Goal: Information Seeking & Learning: Learn about a topic

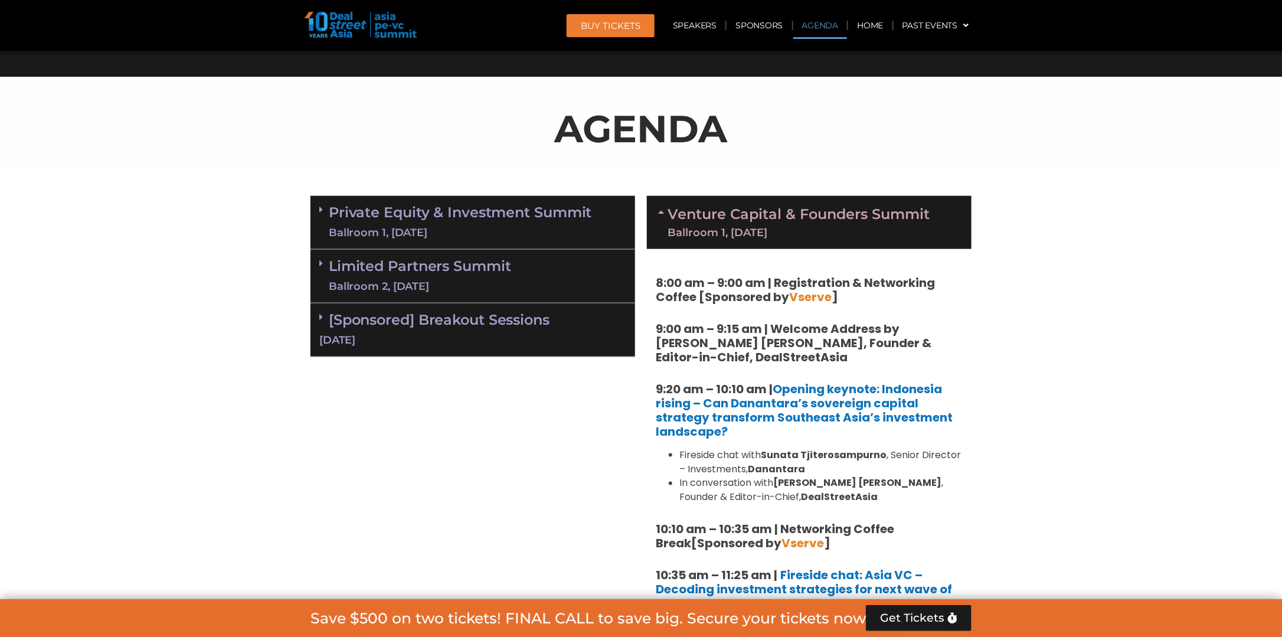
scroll to position [708, 0]
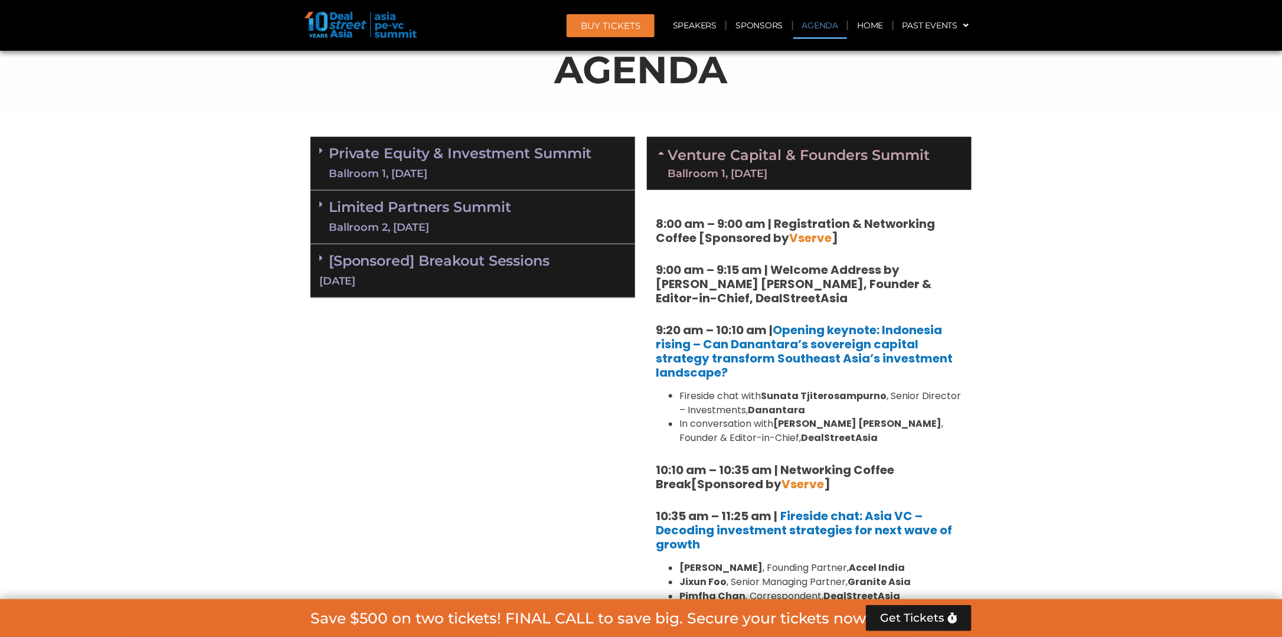
click at [658, 153] on icon at bounding box center [662, 152] width 9 height 9
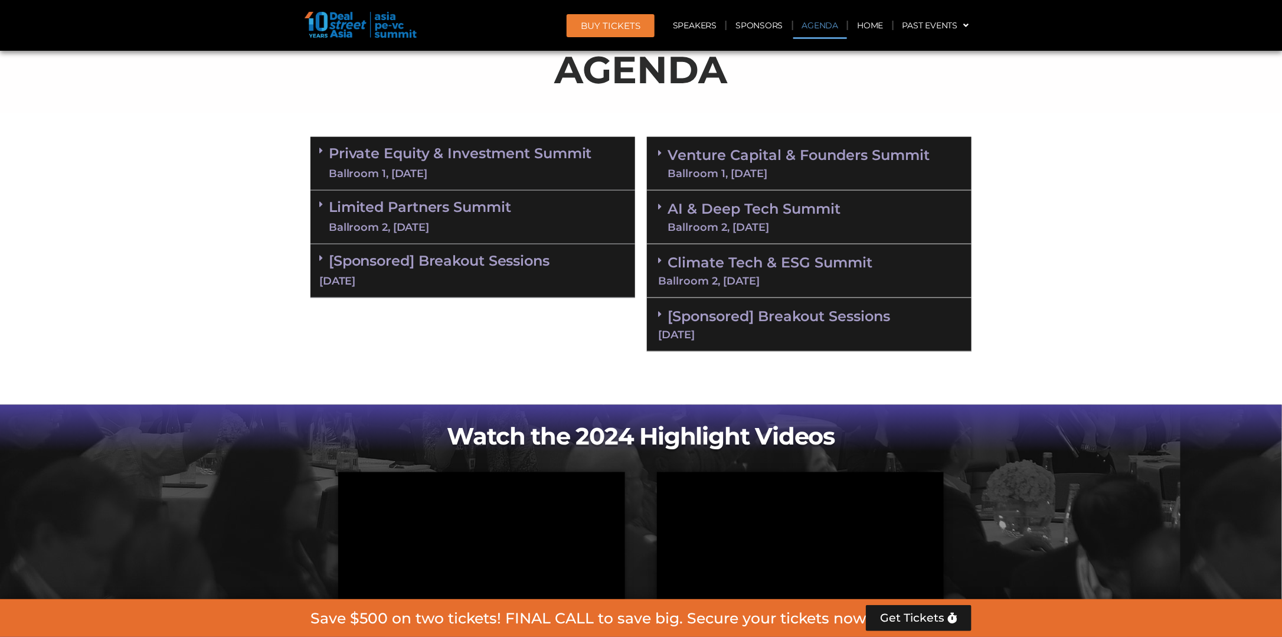
click at [390, 170] on div "Ballroom 1, [DATE]" at bounding box center [460, 173] width 263 height 15
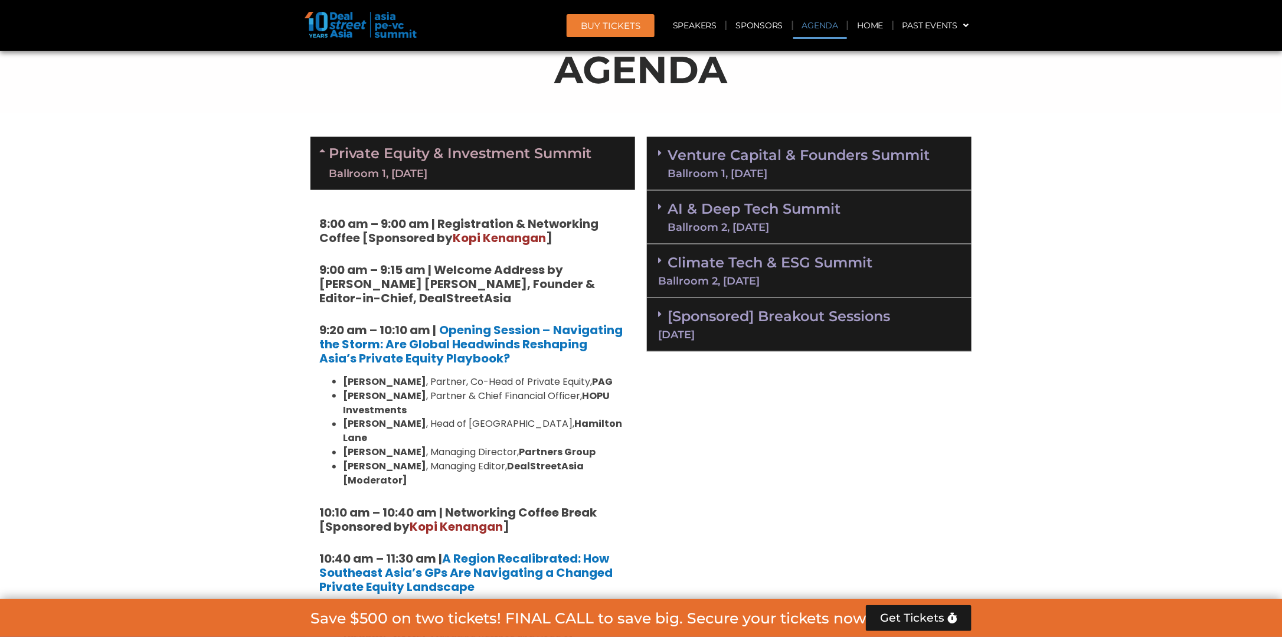
click at [692, 171] on div "Ballroom 1, [DATE]" at bounding box center [799, 173] width 262 height 11
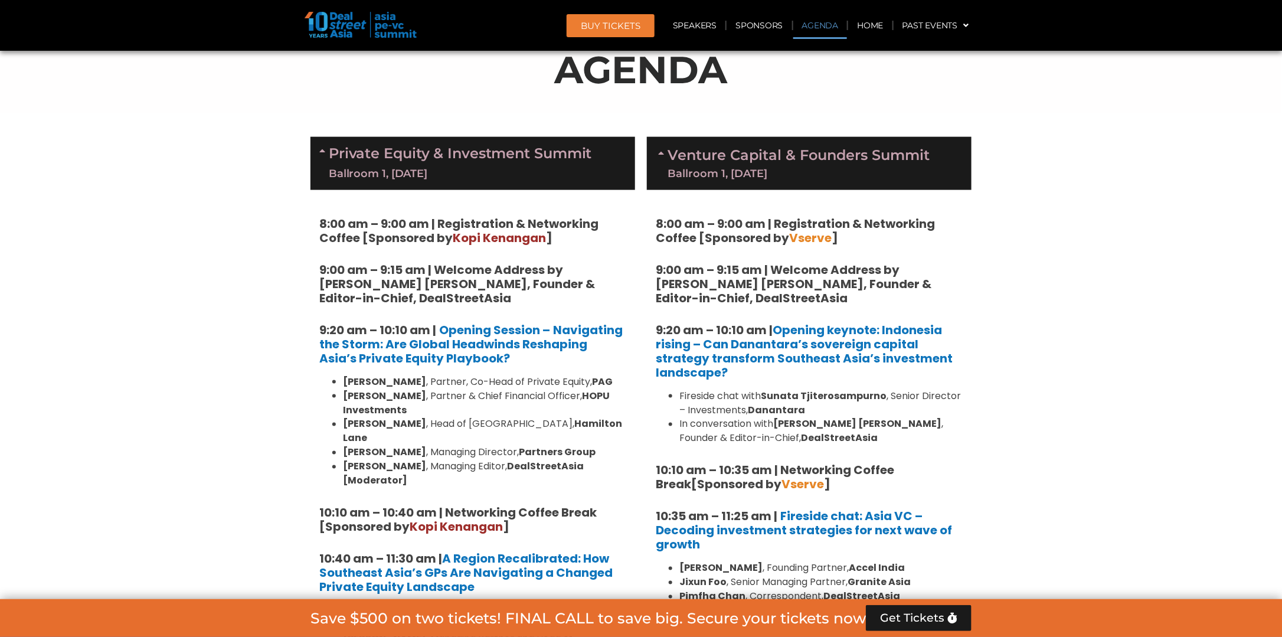
click at [692, 171] on div "Ballroom 1, [DATE]" at bounding box center [799, 173] width 262 height 11
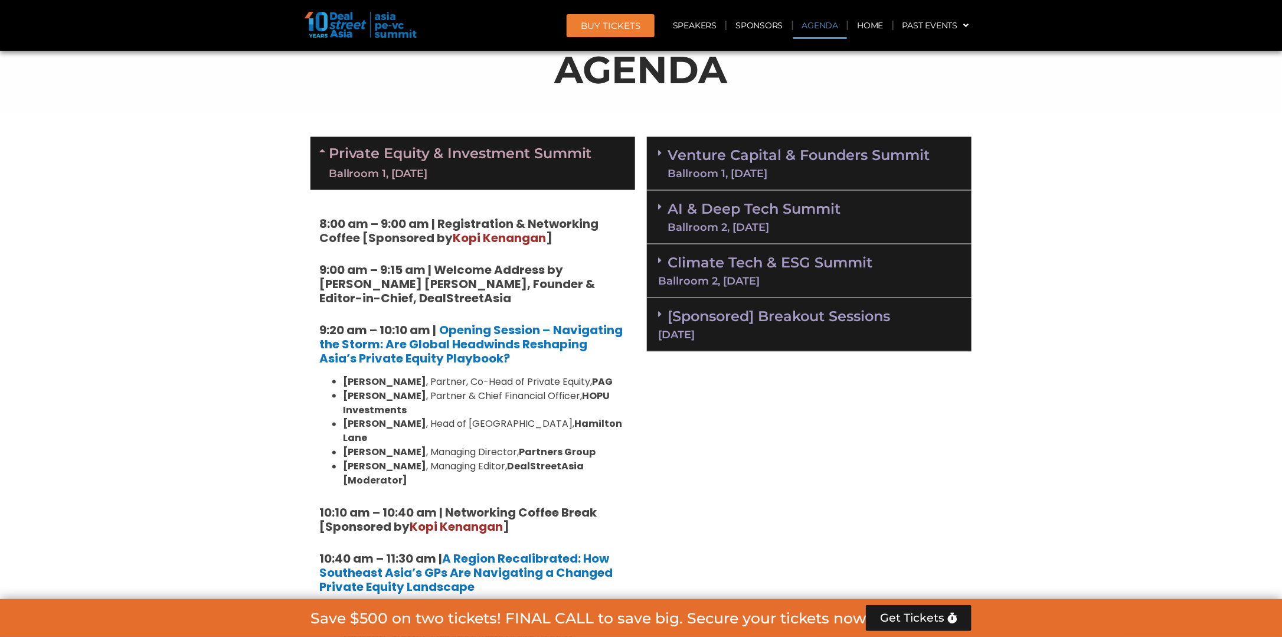
click at [692, 171] on div "Ballroom 1, [DATE]" at bounding box center [799, 173] width 262 height 11
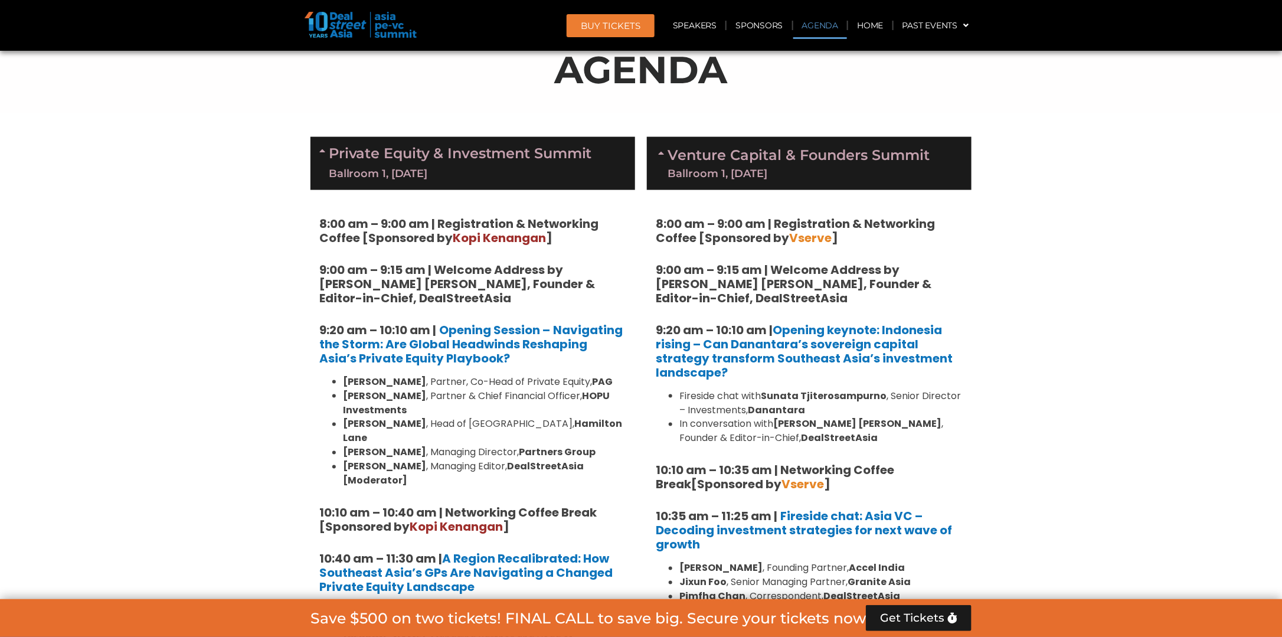
click at [692, 171] on div "Ballroom 1, [DATE]" at bounding box center [799, 173] width 262 height 11
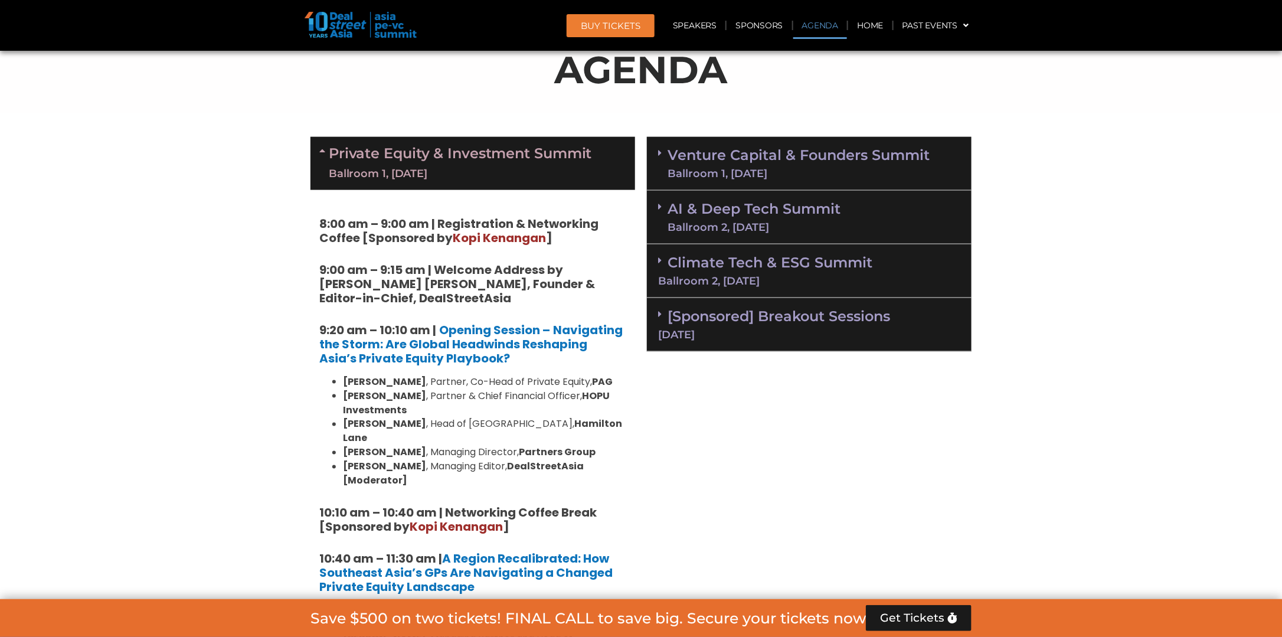
click at [714, 217] on link "AI & Deep Tech Summit Ballroom 2, [DATE]" at bounding box center [754, 217] width 173 height 31
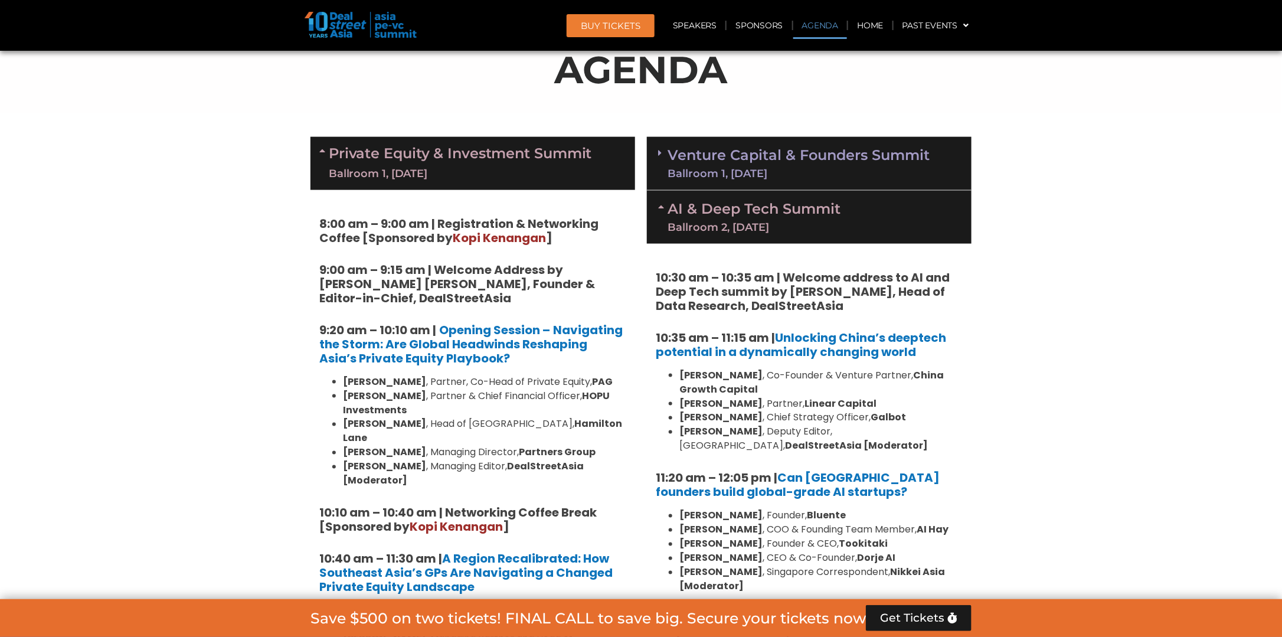
click at [714, 217] on link "AI & Deep Tech Summit Ballroom 2, [DATE]" at bounding box center [754, 217] width 173 height 31
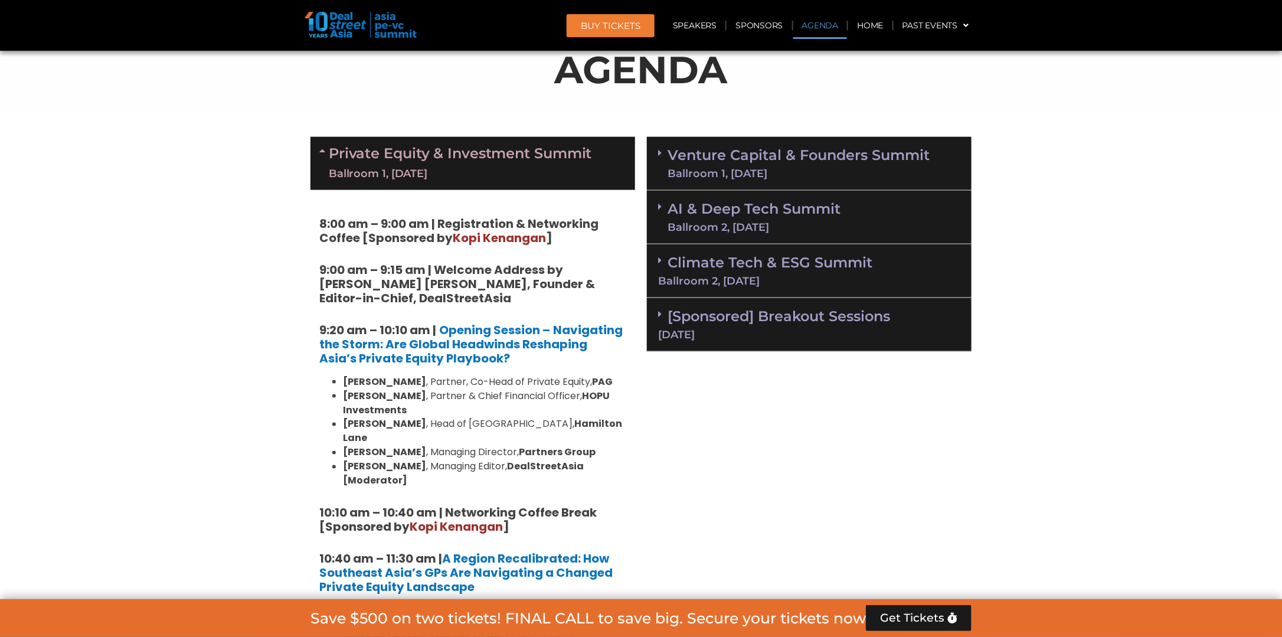
click at [738, 178] on div "Ballroom 1, [DATE]" at bounding box center [799, 173] width 262 height 11
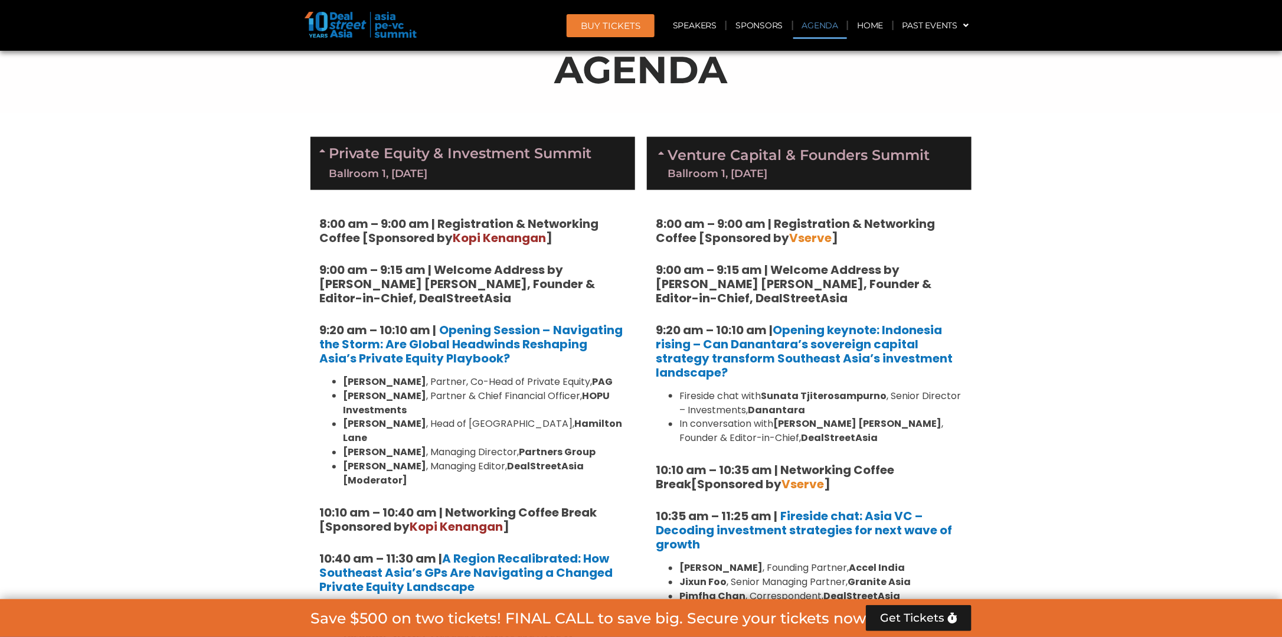
click at [738, 178] on div "Ballroom 1, [DATE]" at bounding box center [799, 173] width 262 height 11
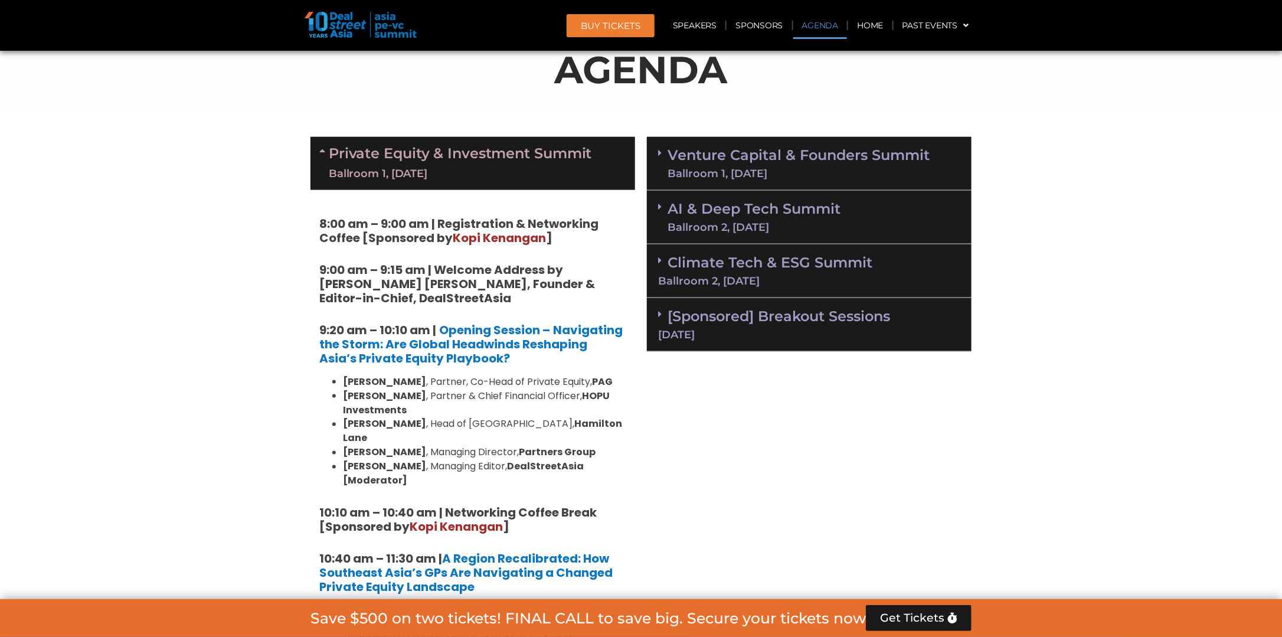
click at [723, 225] on div "Ballroom 2, [DATE]" at bounding box center [754, 227] width 173 height 11
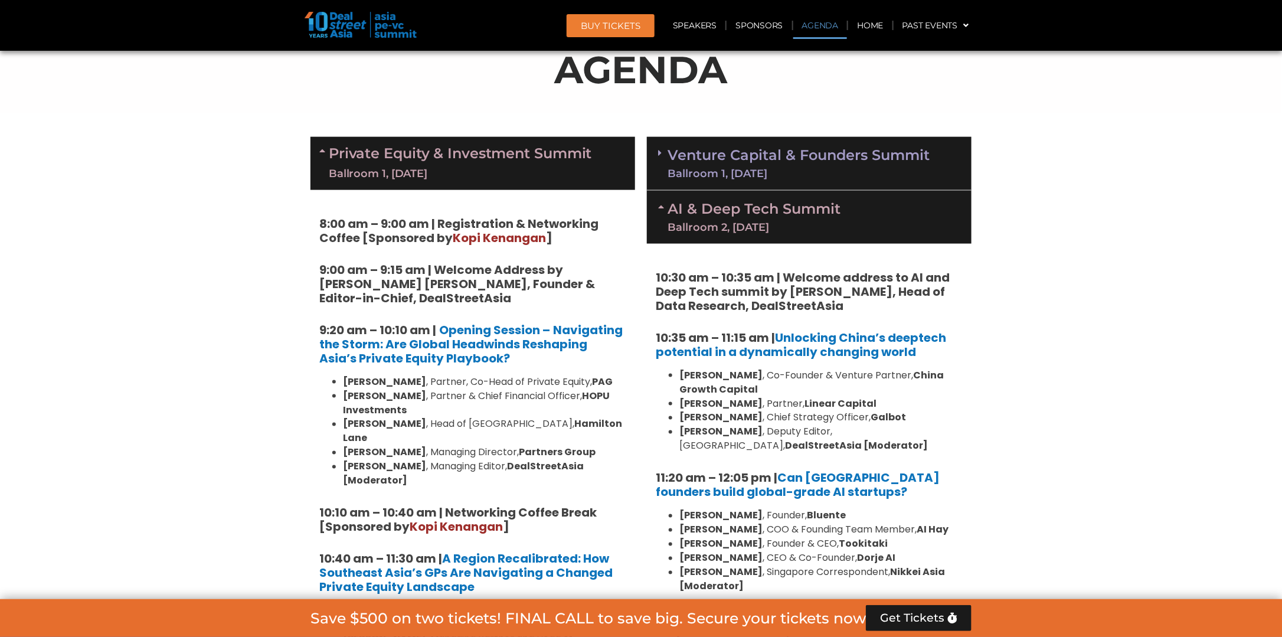
click at [723, 225] on div "Ballroom 2, [DATE]" at bounding box center [754, 227] width 173 height 11
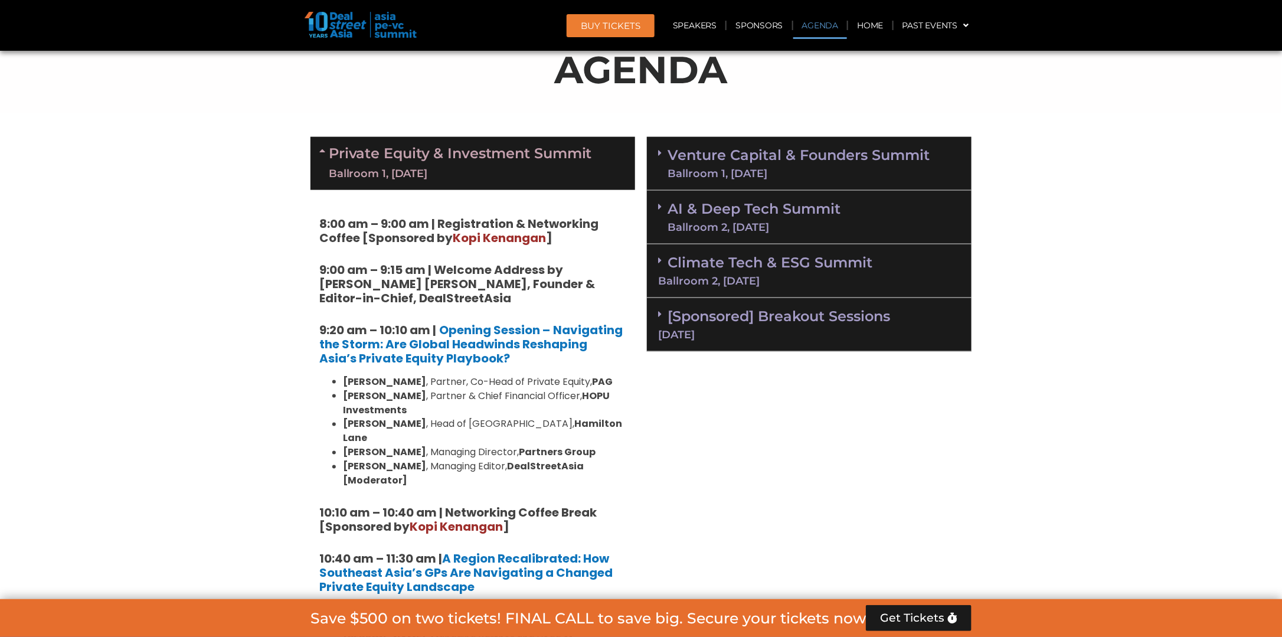
click at [702, 276] on div "Ballroom 2, [DATE]" at bounding box center [809, 281] width 302 height 11
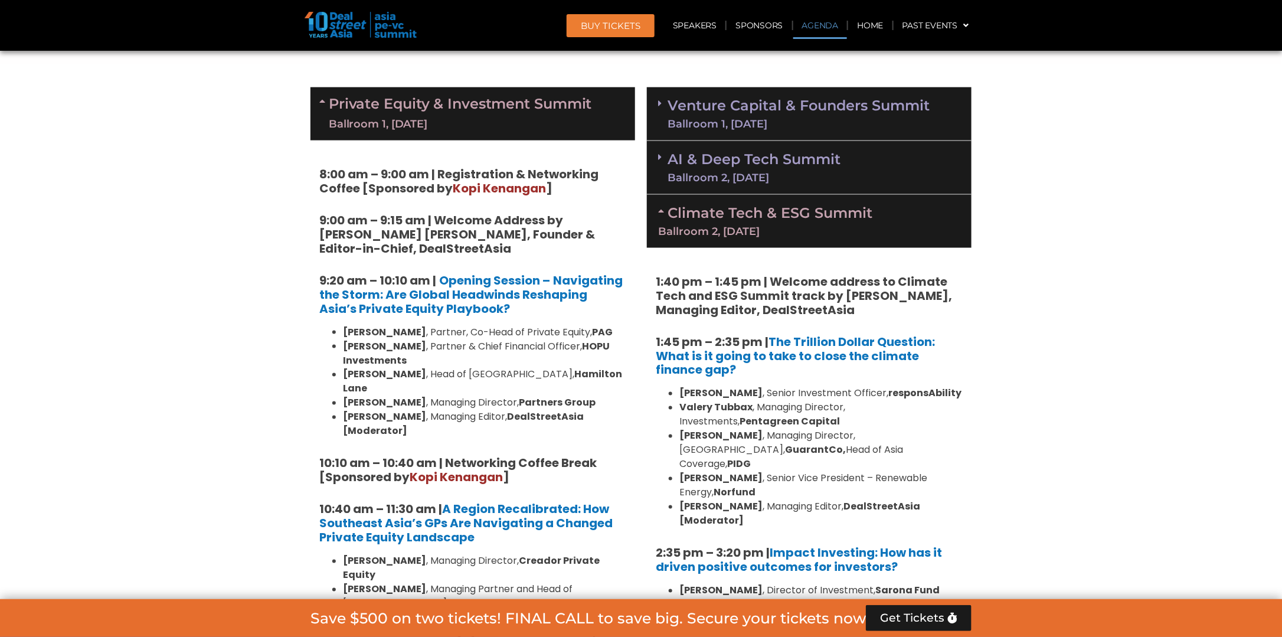
scroll to position [767, 0]
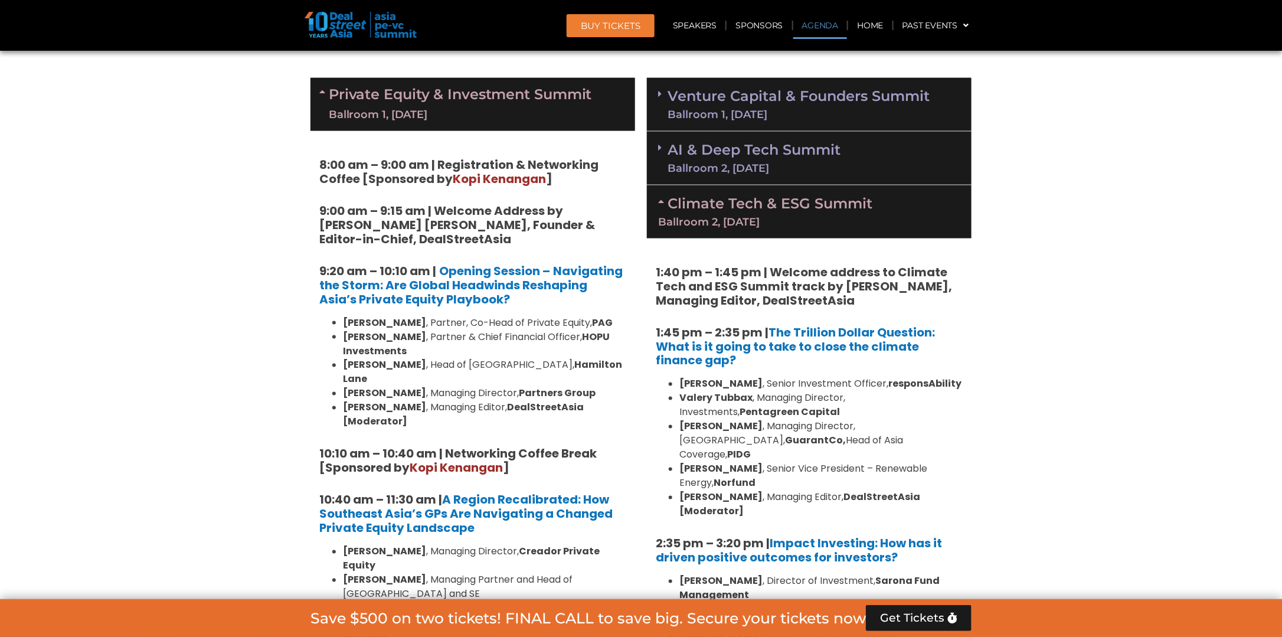
click at [708, 205] on link "Climate Tech & ESG Summit Ballroom 2, [DATE]" at bounding box center [809, 211] width 302 height 32
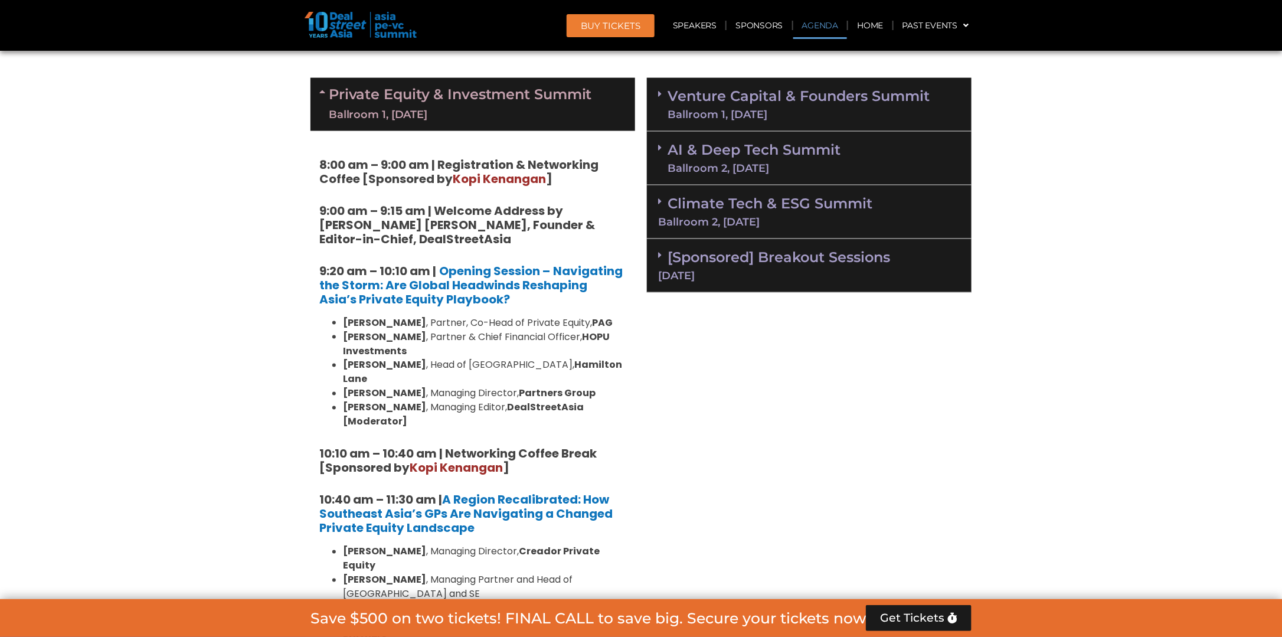
click at [722, 101] on link "Venture Capital & Founders​ Summit Ballroom 1, [DATE]" at bounding box center [799, 104] width 262 height 31
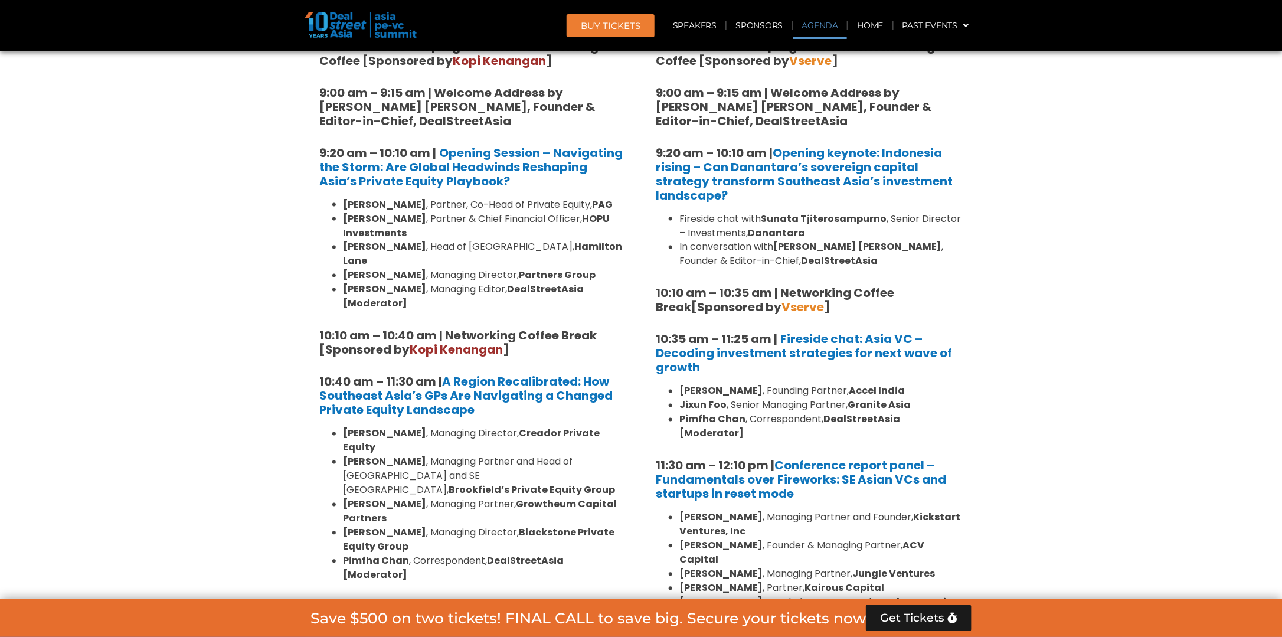
scroll to position [590, 0]
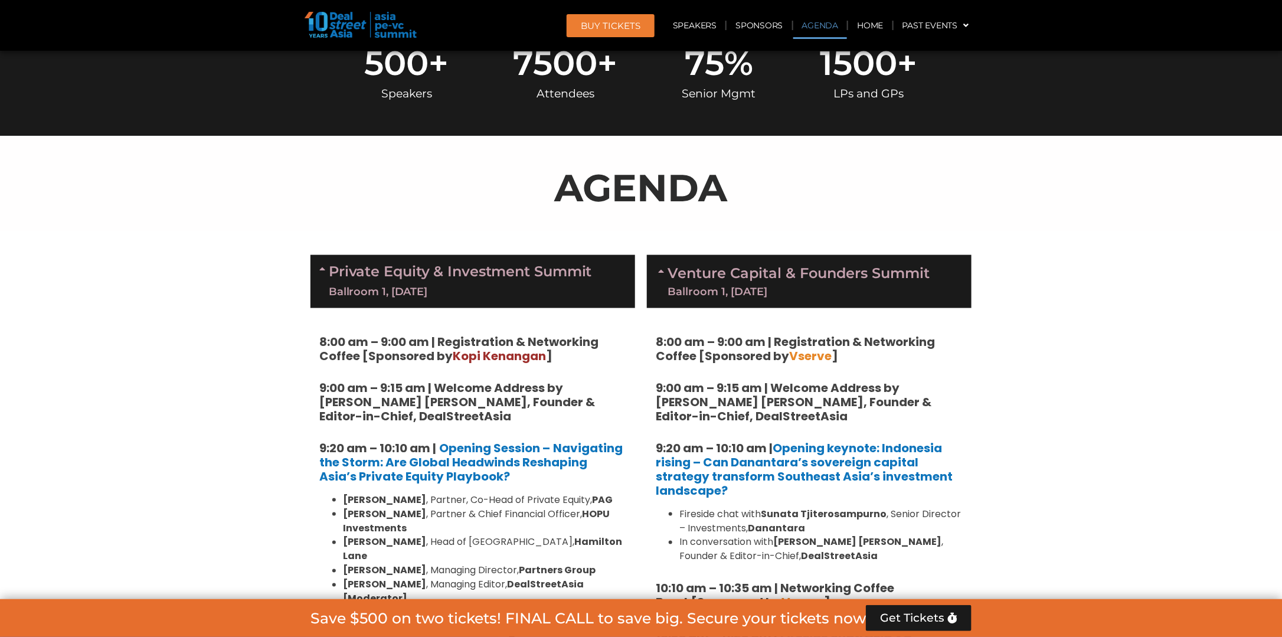
click at [666, 277] on span at bounding box center [662, 281] width 9 height 31
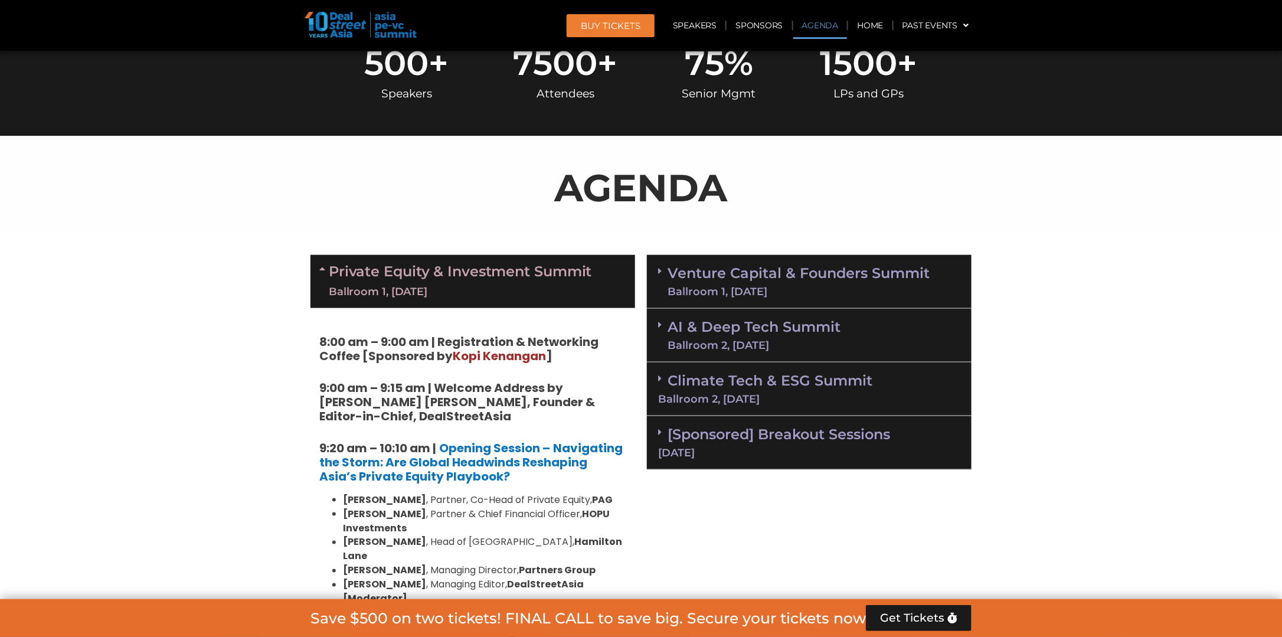
click at [314, 262] on div "Private Equity & Investment Summit Ballroom 1, [DATE]" at bounding box center [472, 281] width 325 height 53
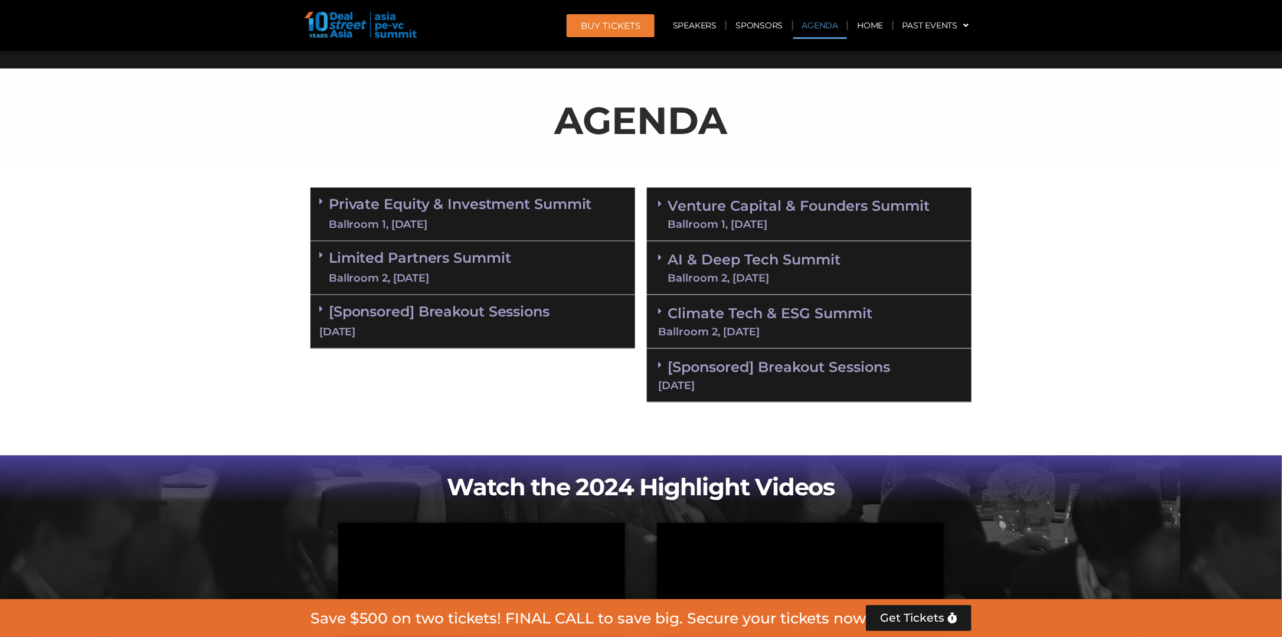
scroll to position [708, 0]
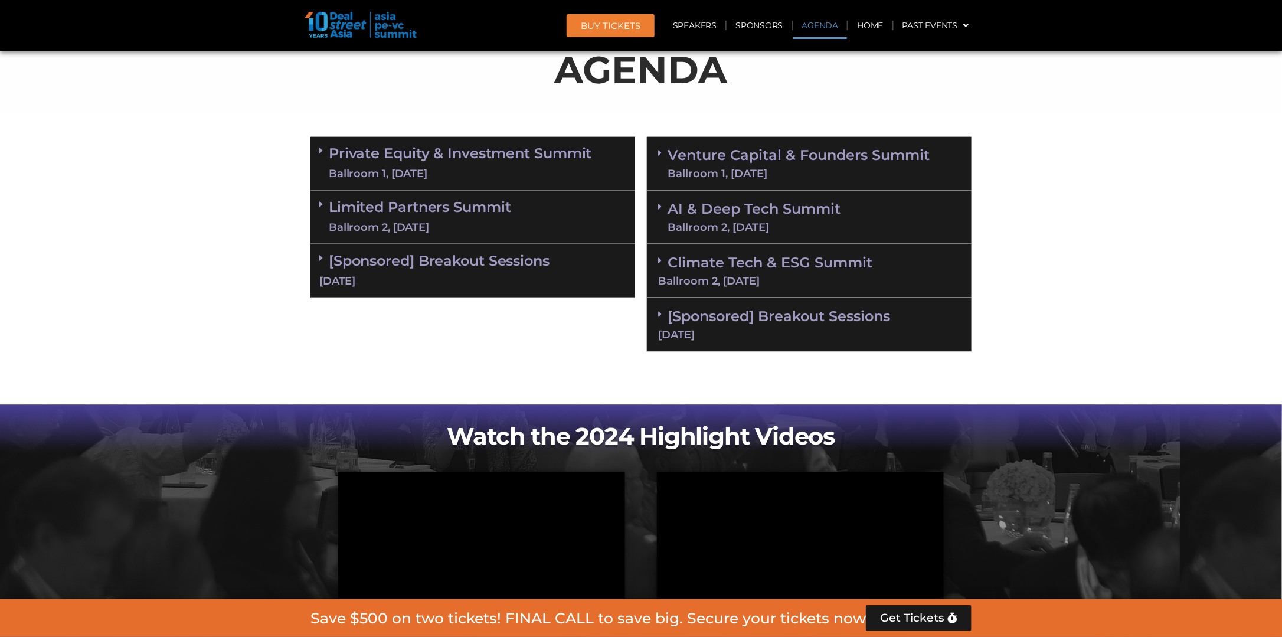
click at [666, 158] on span at bounding box center [662, 163] width 9 height 31
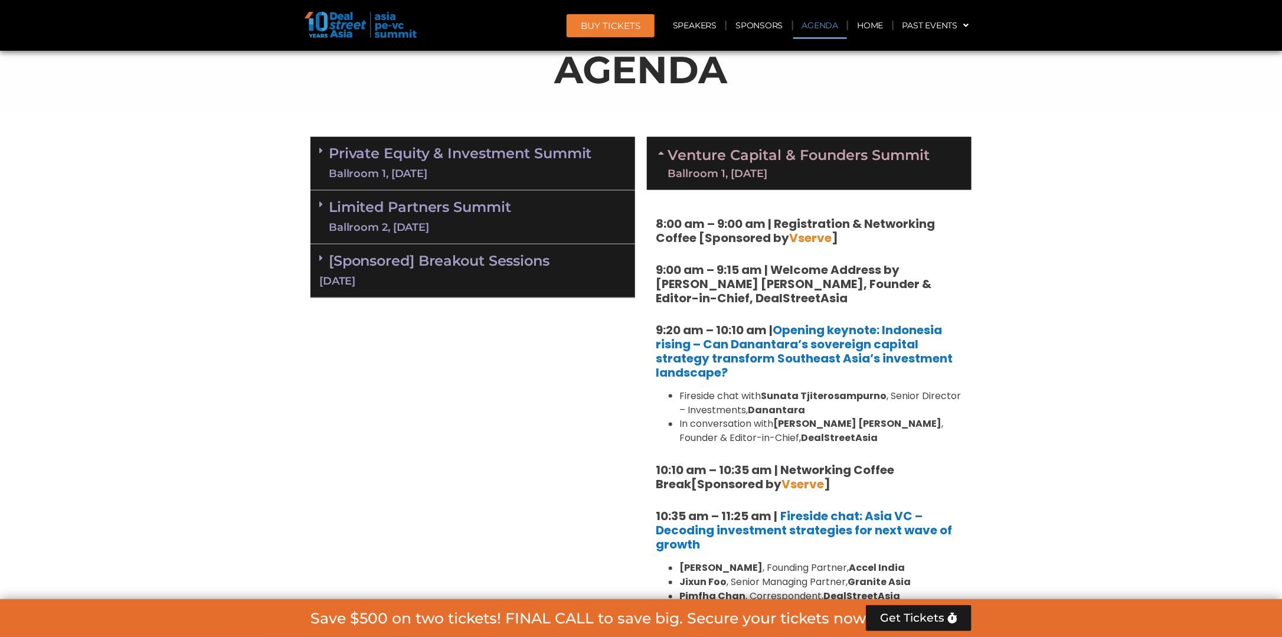
drag, startPoint x: 695, startPoint y: 242, endPoint x: 639, endPoint y: 220, distance: 60.4
drag, startPoint x: 639, startPoint y: 220, endPoint x: 669, endPoint y: 226, distance: 30.8
click at [674, 225] on strong "8:00 am – 9:00 am | Registration & Networking Coffee [Sponsored by Vserve ]" at bounding box center [795, 230] width 279 height 31
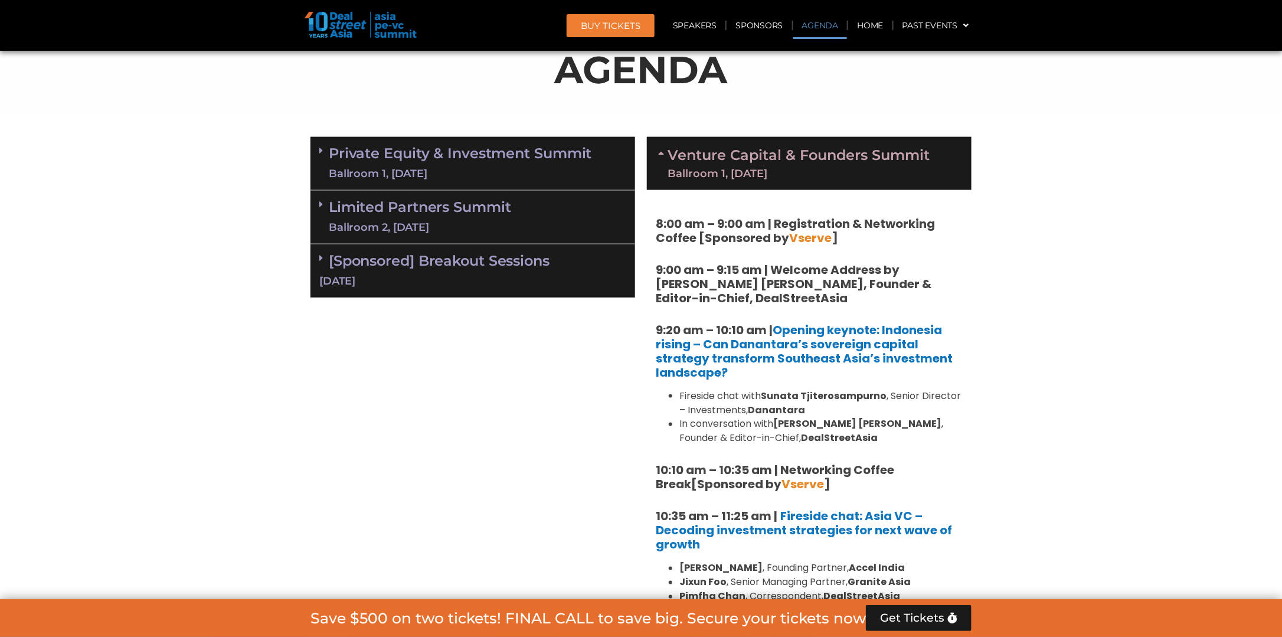
click at [658, 216] on strong "8:00 am – 9:00 am | Registration & Networking Coffee [Sponsored by Vserve ]" at bounding box center [795, 230] width 279 height 31
drag, startPoint x: 658, startPoint y: 220, endPoint x: 693, endPoint y: 243, distance: 41.7
click at [693, 243] on strong "8:00 am – 9:00 am | Registration & Networking Coffee [Sponsored by Vserve ]" at bounding box center [795, 230] width 279 height 31
copy strong "8:00 am – 9:00 am | Registration & Networking Coffee"
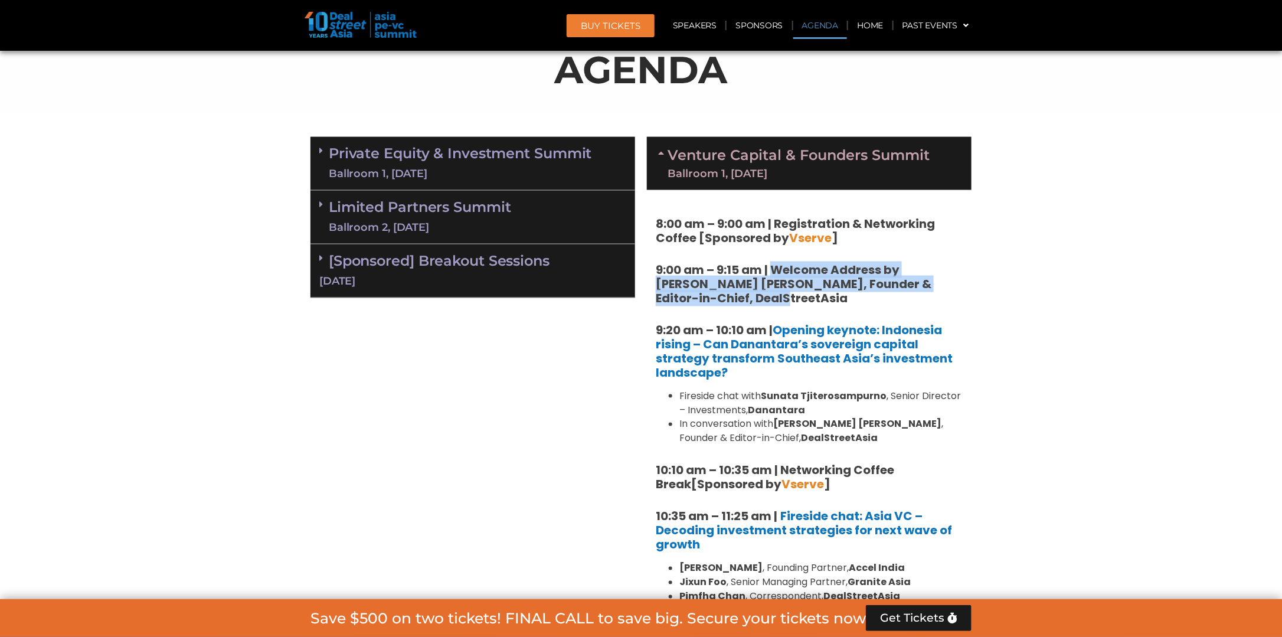
drag, startPoint x: 766, startPoint y: 293, endPoint x: 778, endPoint y: 274, distance: 22.6
click at [778, 274] on h5 "9:00 am – 9:15 am | Welcome Address by [PERSON_NAME] [PERSON_NAME], Founder & E…" at bounding box center [809, 284] width 307 height 43
copy strong "Welcome Address by [PERSON_NAME] [PERSON_NAME], Founder & Editor-in-Chief, Deal…"
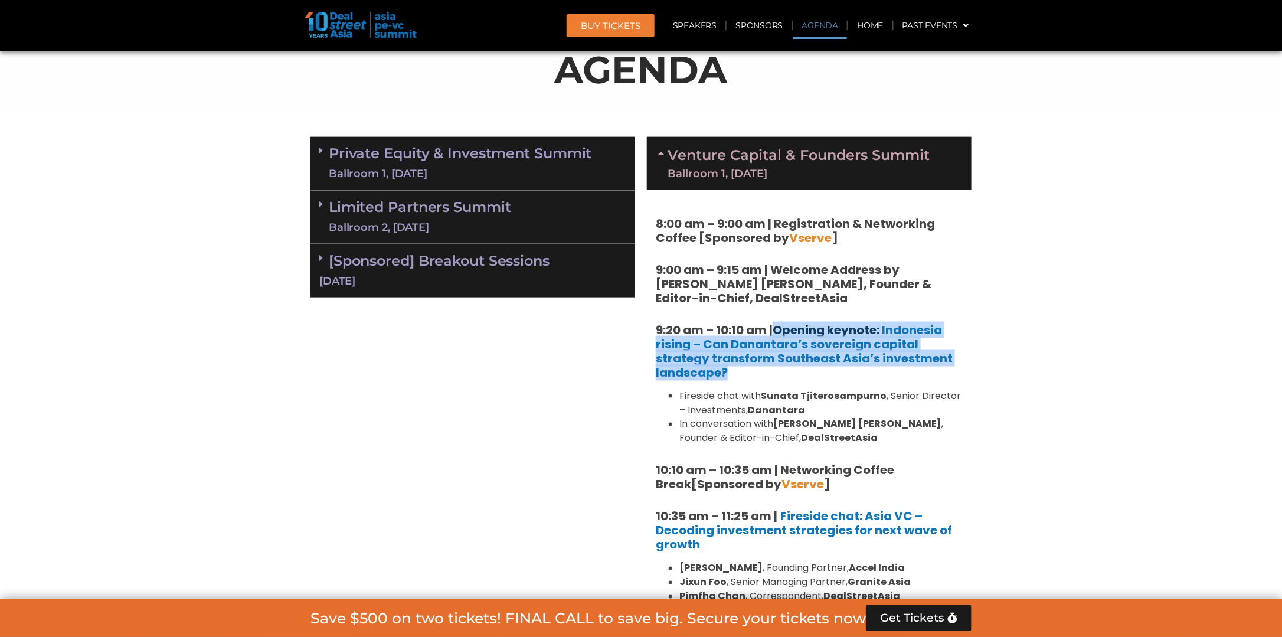
drag, startPoint x: 707, startPoint y: 365, endPoint x: 777, endPoint y: 329, distance: 79.5
click at [777, 329] on h5 "9:20 am – 10:10 am | Opening keynote: Indonesia rising – Can Danantara’s sovere…" at bounding box center [809, 351] width 307 height 57
copy strong "Opening keynote: Indonesia rising – Can [PERSON_NAME]’s sovereign capital strat…"
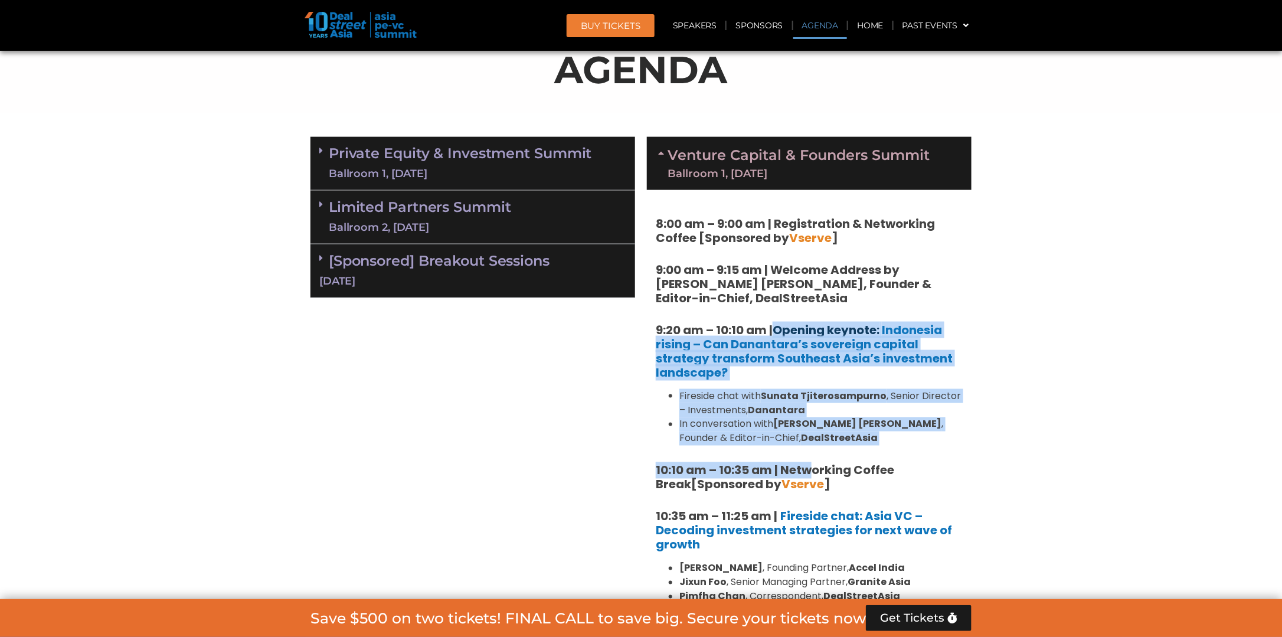
drag, startPoint x: 806, startPoint y: 446, endPoint x: 778, endPoint y: 328, distance: 121.4
copy div "Opening keynote: Indonesia rising – Can [PERSON_NAME]’s sovereign capital strat…"
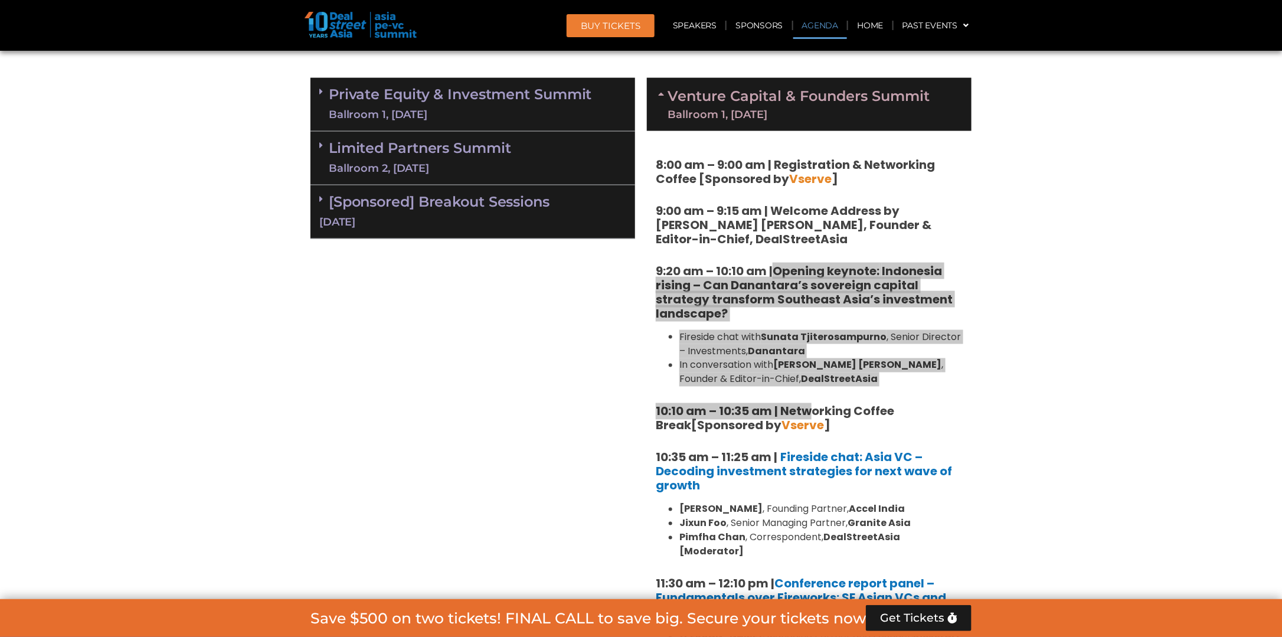
scroll to position [944, 0]
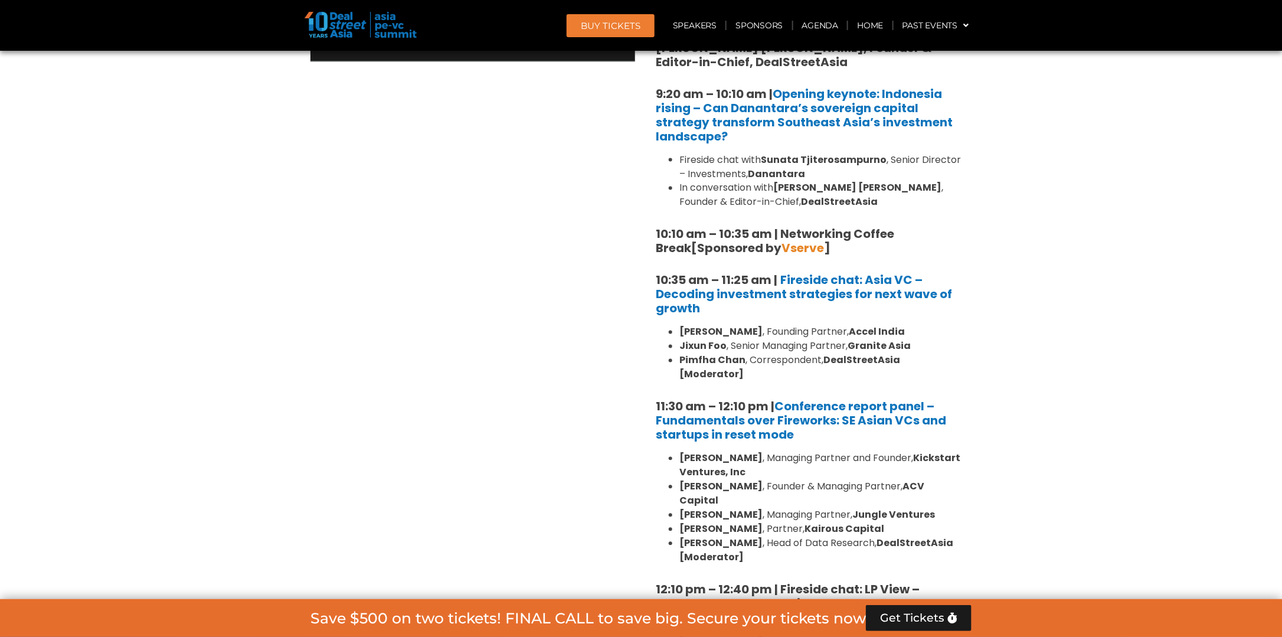
click at [832, 247] on h5 "10:10 am – 10:35 am | Networking Coffee Break [Sponsored by Vserve ]" at bounding box center [809, 241] width 307 height 28
drag, startPoint x: 780, startPoint y: 230, endPoint x: 761, endPoint y: 246, distance: 25.2
click at [761, 246] on h5 "10:10 am – 10:35 am | Networking Coffee Break [Sponsored by Vserve ]" at bounding box center [809, 241] width 307 height 28
click at [852, 247] on h5 "10:10 am – 10:35 am | Networking Coffee Break [Sponsored by Vserve ]" at bounding box center [809, 241] width 307 height 28
drag, startPoint x: 783, startPoint y: 234, endPoint x: 940, endPoint y: 228, distance: 156.5
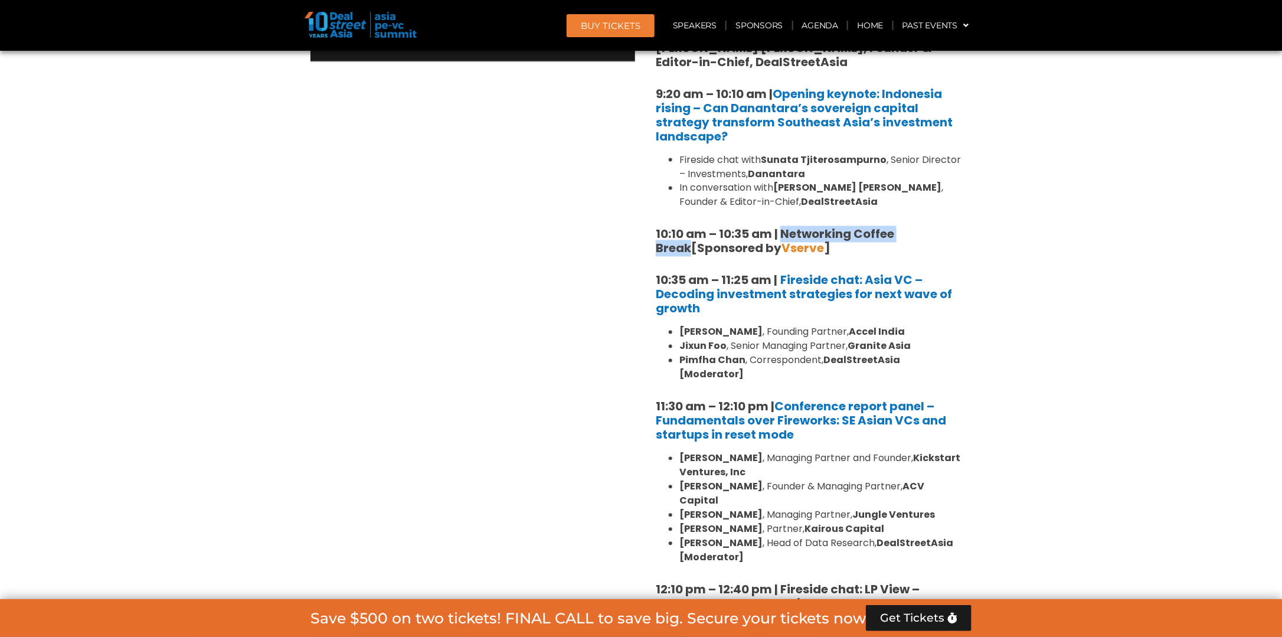
click at [940, 228] on h5 "10:10 am – 10:35 am | Networking Coffee Break [Sponsored by Vserve ]" at bounding box center [809, 241] width 307 height 28
copy strong "Networking Coffee Break"
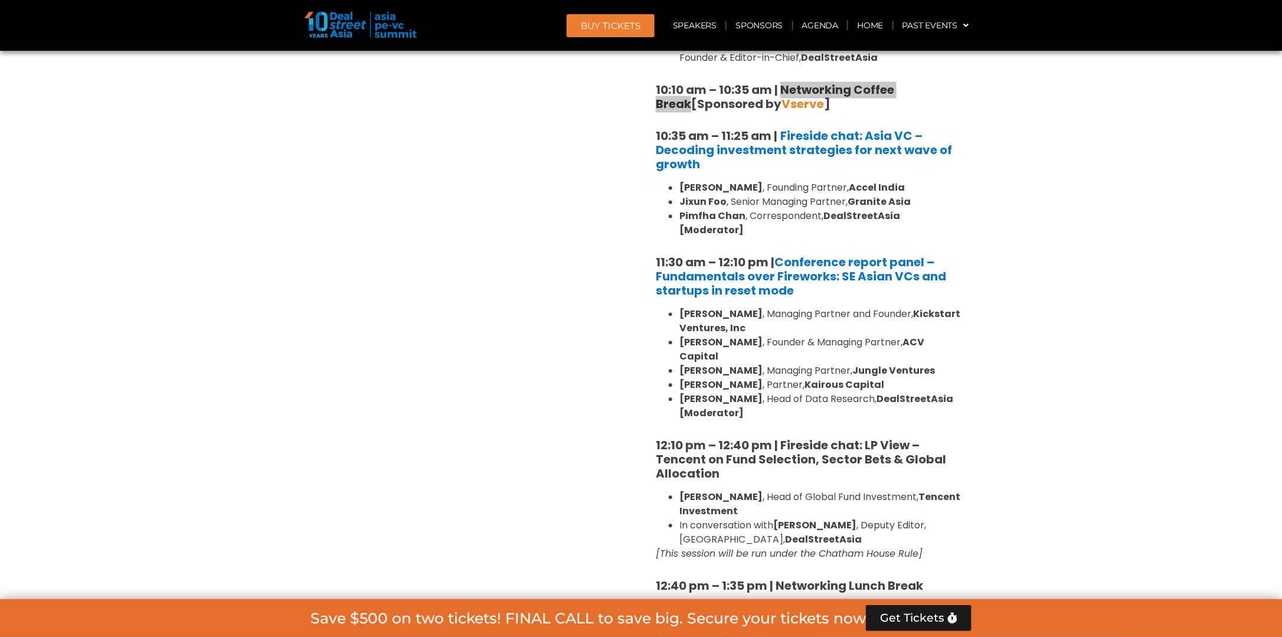
scroll to position [1122, 0]
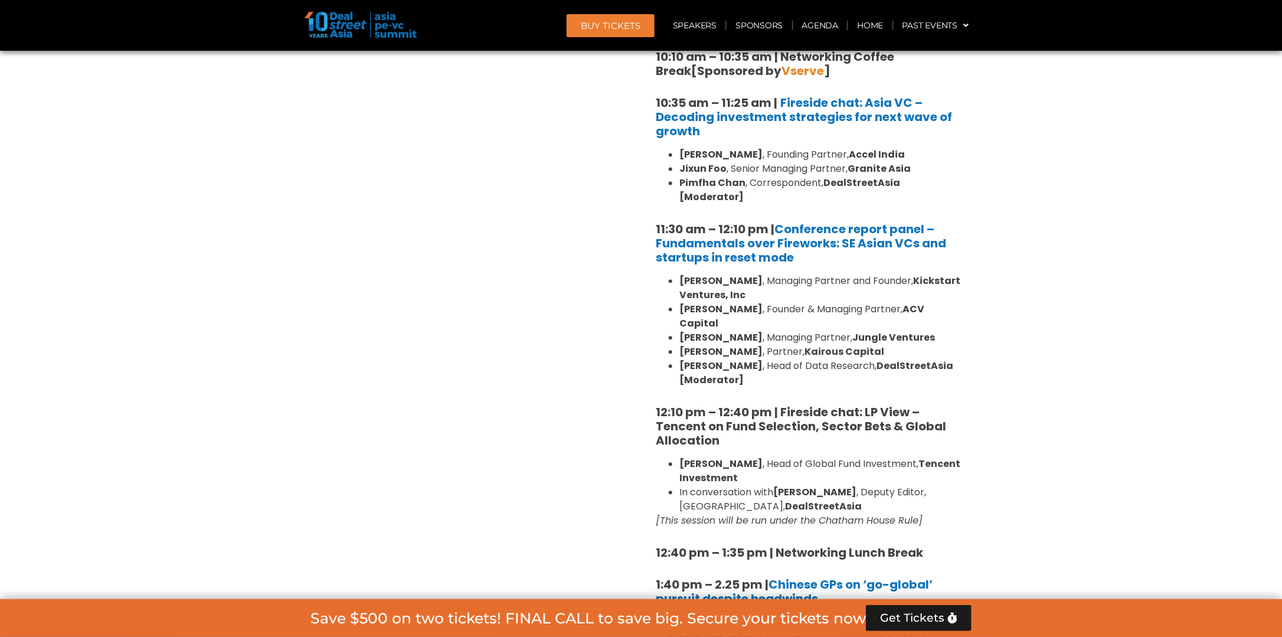
drag, startPoint x: 554, startPoint y: 259, endPoint x: 561, endPoint y: 257, distance: 7.3
drag, startPoint x: 800, startPoint y: 246, endPoint x: 778, endPoint y: 220, distance: 33.9
click at [778, 223] on h5 "11:30 am – 12:10 pm | Conference report panel – Fundamentals over Fireworks: SE…" at bounding box center [809, 244] width 307 height 43
copy link "Conference report panel – Fundamentals over Fireworks: SE Asian VCs and startup…"
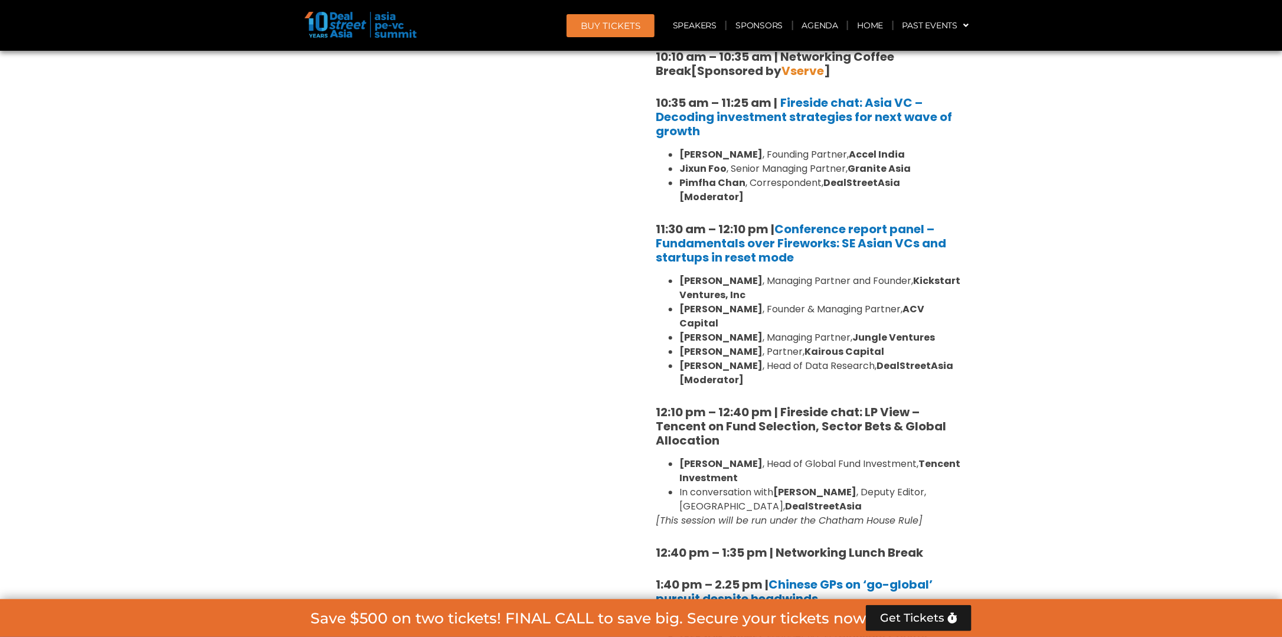
drag, startPoint x: 1096, startPoint y: 152, endPoint x: 1055, endPoint y: 171, distance: 45.4
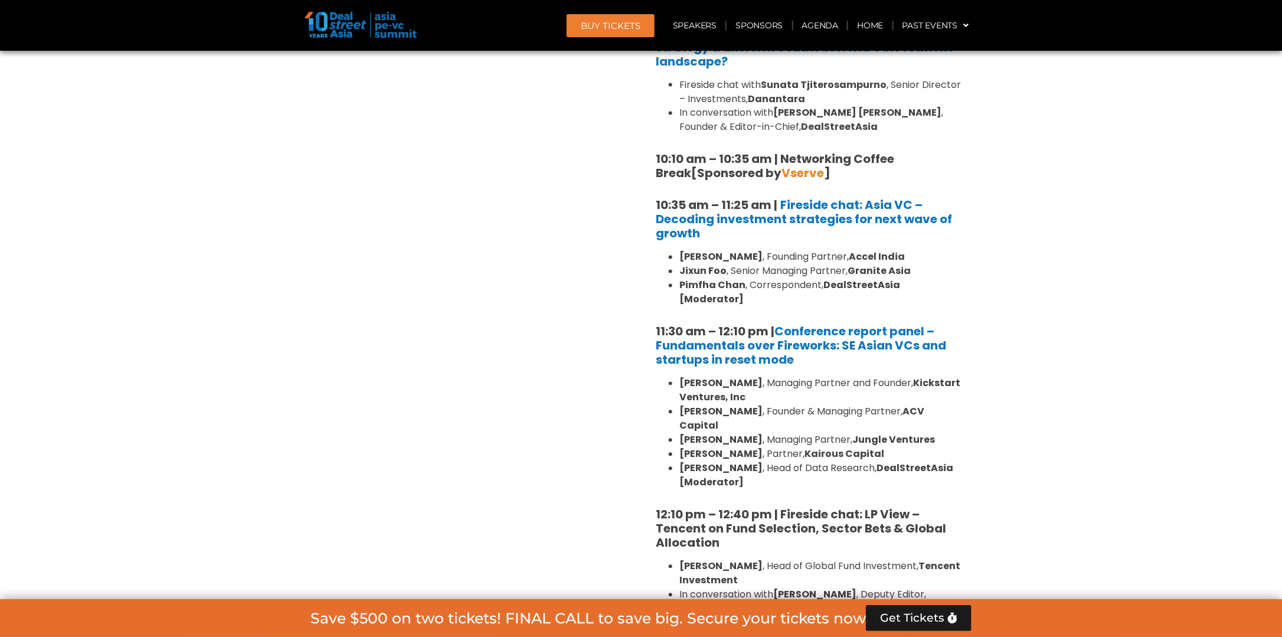
scroll to position [1003, 0]
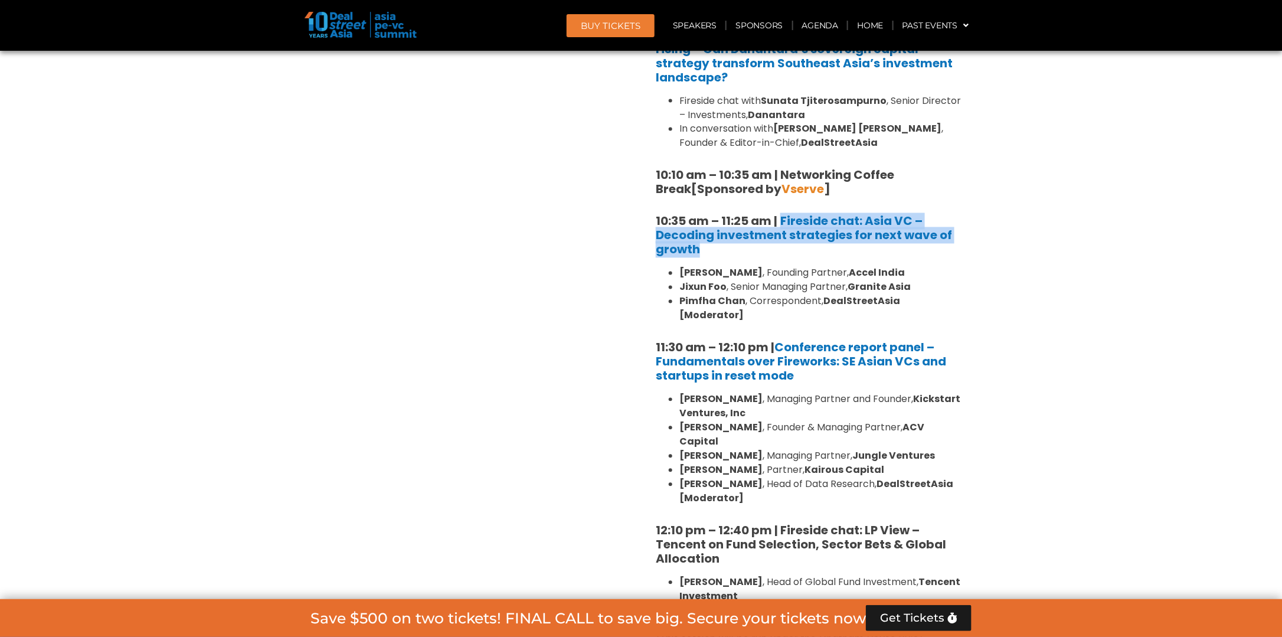
drag, startPoint x: 731, startPoint y: 249, endPoint x: 780, endPoint y: 223, distance: 56.3
click at [780, 223] on h5 "10:35 am – 11:25 am | Fireside chat: Asia VC – Decoding investment strategies f…" at bounding box center [809, 235] width 307 height 43
copy b "Fireside chat: Asia VC – Decoding investment strategies for next wave of growth"
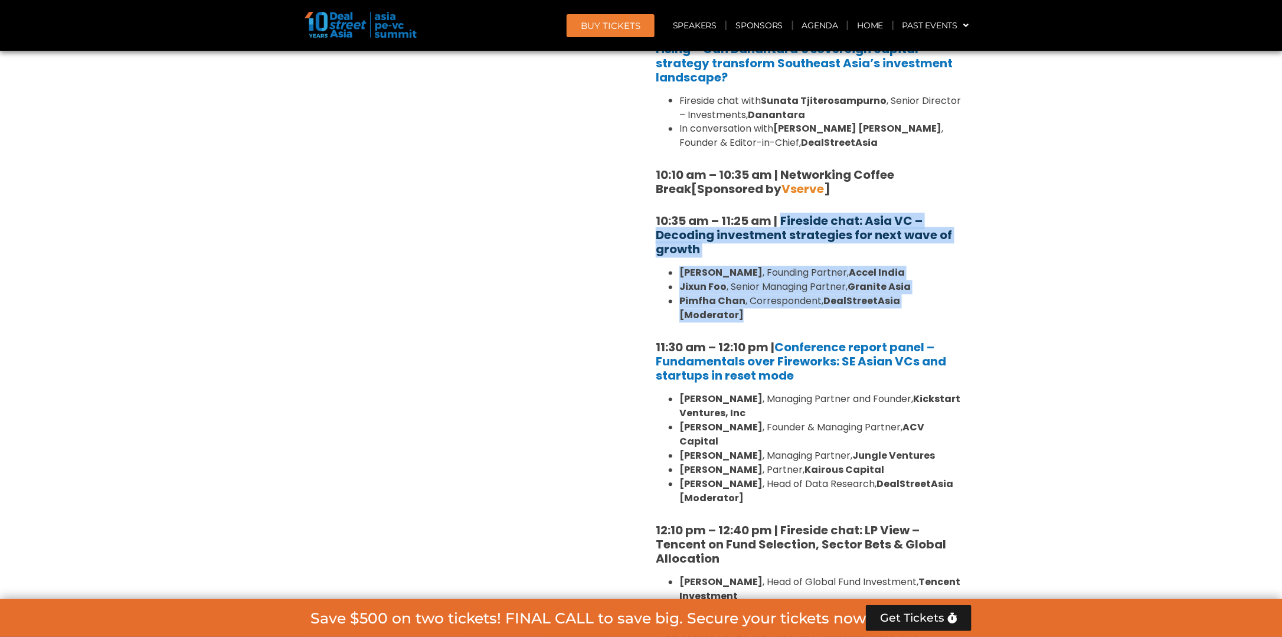
drag, startPoint x: 978, startPoint y: 300, endPoint x: 782, endPoint y: 223, distance: 211.2
copy div "Fireside chat: Asia VC – Decoding investment strategies for next wave of growth…"
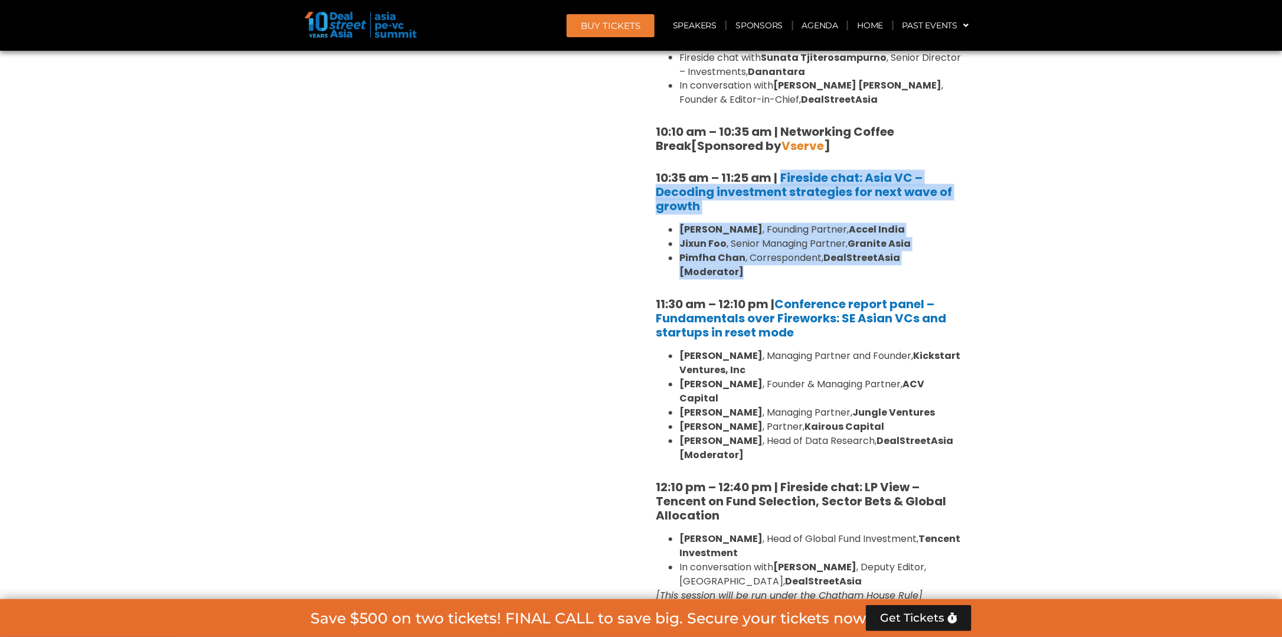
scroll to position [1063, 0]
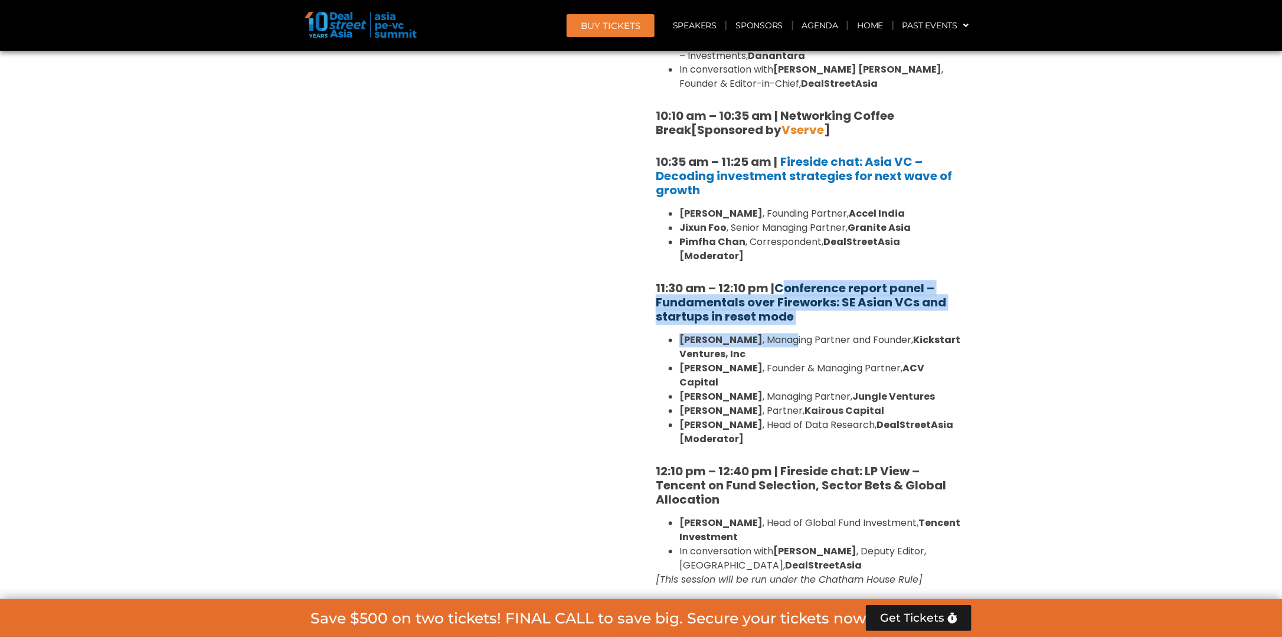
drag, startPoint x: 818, startPoint y: 319, endPoint x: 787, endPoint y: 277, distance: 51.6
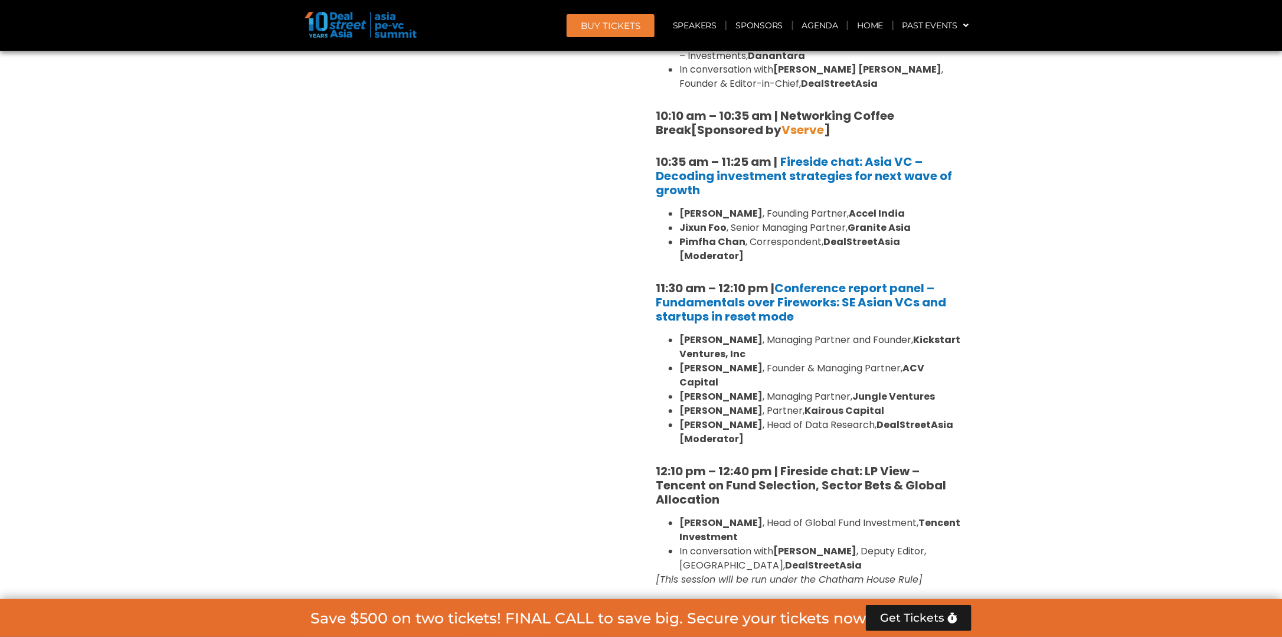
drag, startPoint x: 787, startPoint y: 277, endPoint x: 849, endPoint y: 312, distance: 71.1
drag, startPoint x: 808, startPoint y: 306, endPoint x: 778, endPoint y: 277, distance: 40.9
click at [778, 282] on h5 "11:30 am – 12:10 pm | Conference report panel – Fundamentals over Fireworks: SE…" at bounding box center [809, 303] width 307 height 43
copy link "Conference report panel – Fundamentals over Fireworks: SE Asian VCs and startup…"
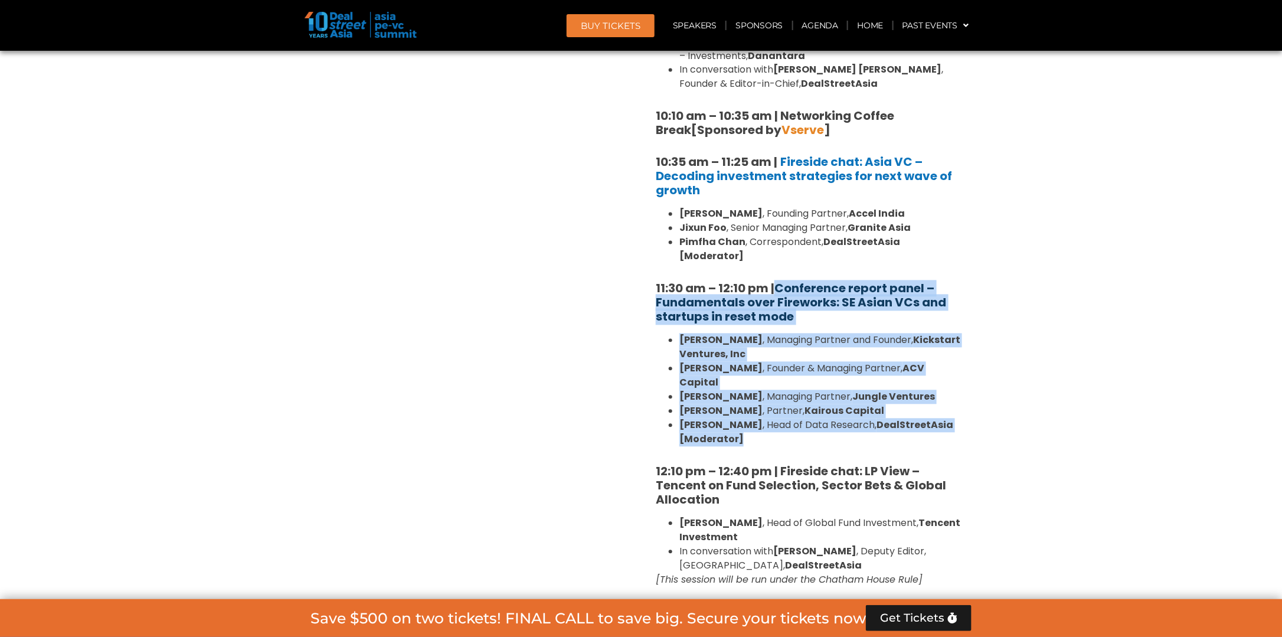
drag, startPoint x: 763, startPoint y: 407, endPoint x: 780, endPoint y: 267, distance: 140.4
copy div "Conference report panel – Fundamentals over Fireworks: SE Asian VCs and startup…"
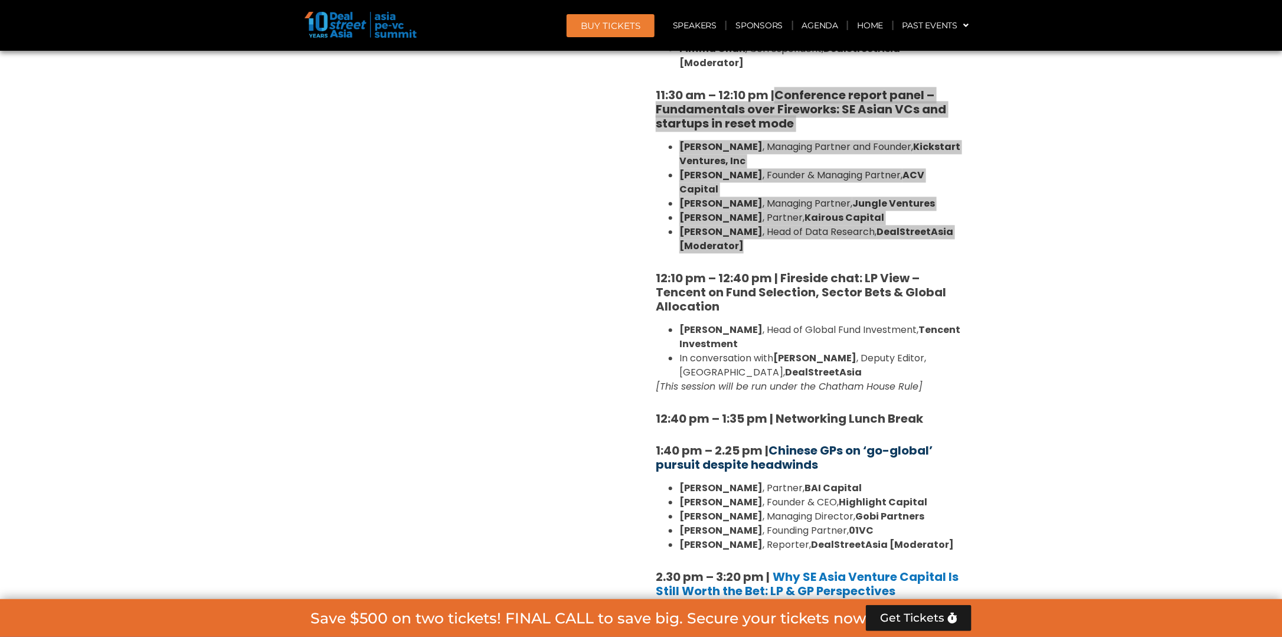
scroll to position [1299, 0]
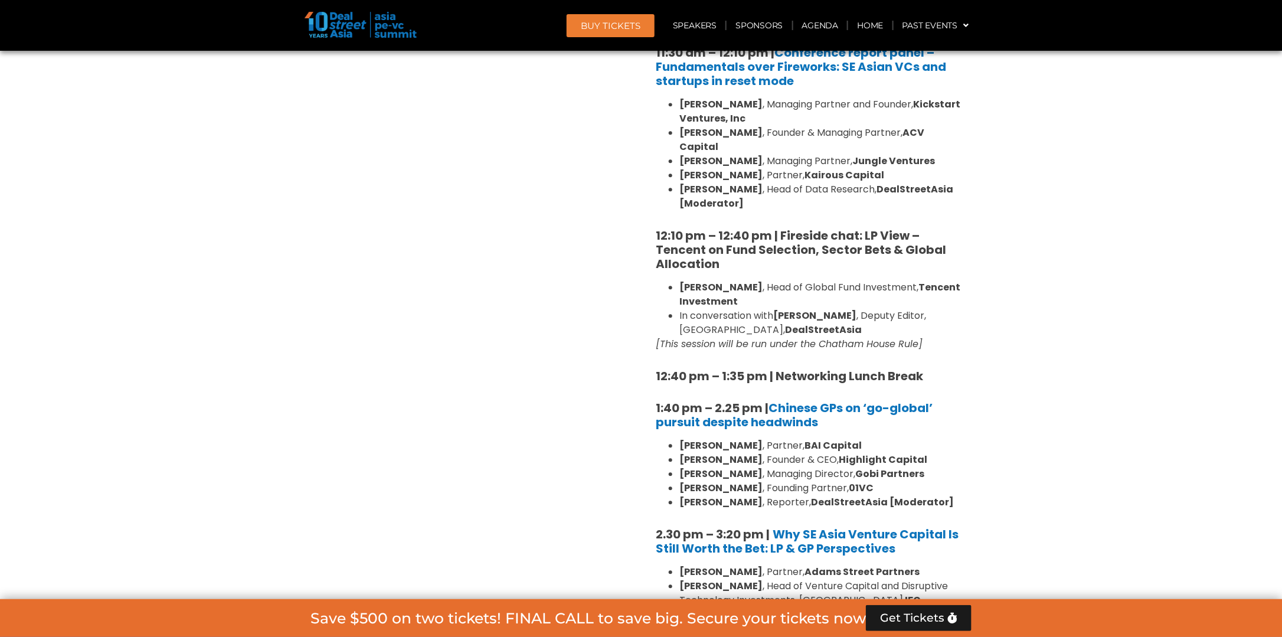
click at [763, 238] on h5 "12:10 pm – 12:40 pm | Fireside chat: LP View – Tencent on Fund Selection, Secto…" at bounding box center [809, 249] width 307 height 43
drag, startPoint x: 707, startPoint y: 231, endPoint x: 780, endPoint y: 201, distance: 79.1
click at [780, 228] on h5 "12:10 pm – 12:40 pm | Fireside chat: LP View – Tencent on Fund Selection, Secto…" at bounding box center [809, 249] width 307 height 43
click at [913, 329] on div "8:00 am – 9:00 am | Registration & Networking Coffee [Sponsored by Vserve ] 9:0…" at bounding box center [809, 458] width 307 height 1665
drag, startPoint x: 959, startPoint y: 318, endPoint x: 782, endPoint y: 209, distance: 207.2
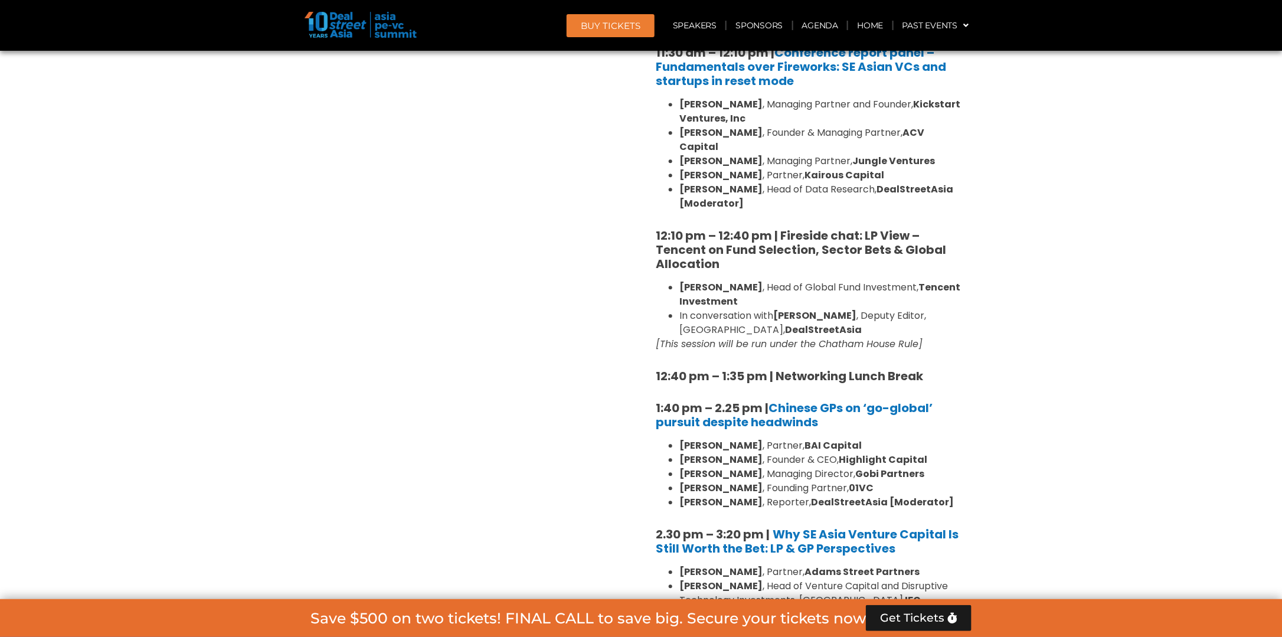
click at [782, 209] on div "8:00 am – 9:00 am | Registration & Networking Coffee [Sponsored by Vserve ] 9:0…" at bounding box center [809, 458] width 307 height 1665
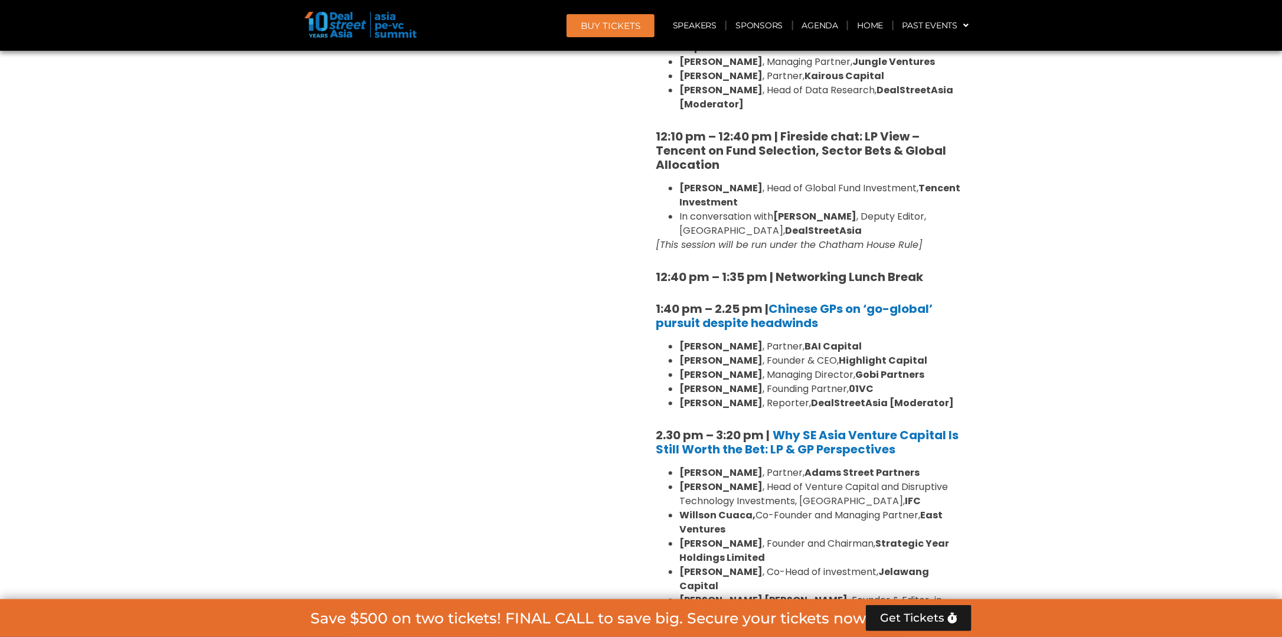
scroll to position [1417, 0]
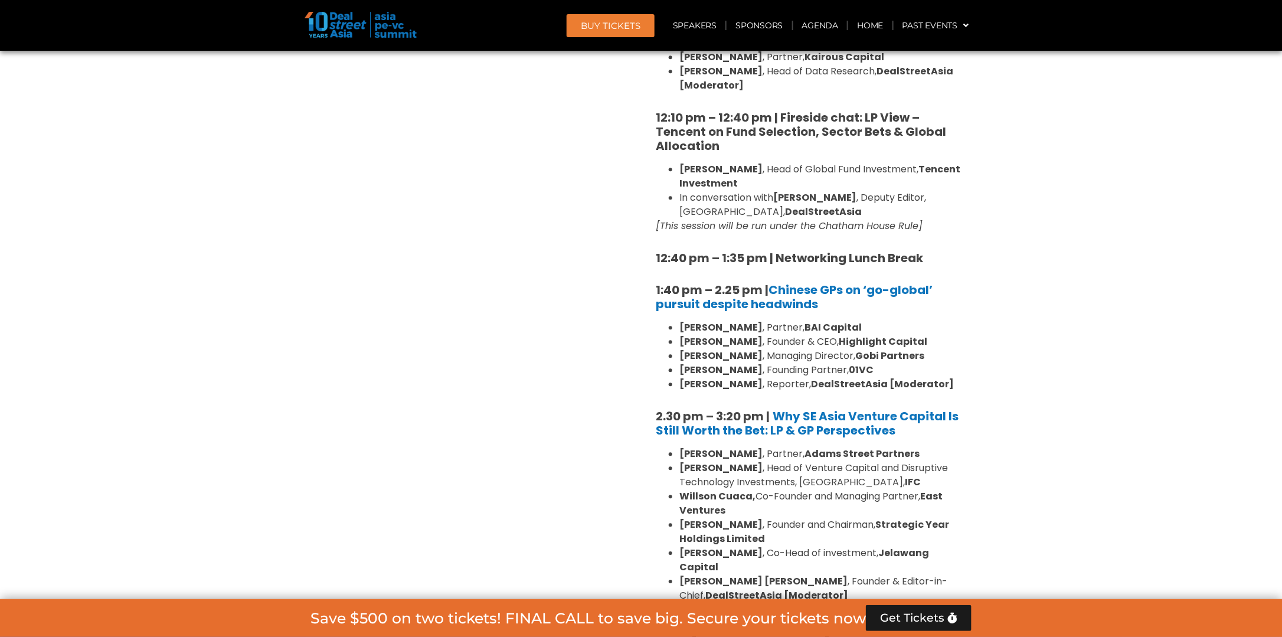
click at [969, 220] on div "8:00 am – 9:00 am | Registration & Networking Coffee [Sponsored by Vserve ] 9:0…" at bounding box center [809, 337] width 325 height 1710
drag, startPoint x: 939, startPoint y: 232, endPoint x: 777, endPoint y: 227, distance: 161.8
click at [777, 251] on h5 "12:40 pm – 1:35 pm | Networking Lunch Break" at bounding box center [809, 258] width 307 height 14
click at [964, 282] on div "8:00 am – 9:00 am | Registration & Networking Coffee [Sponsored by Vserve ] 9:0…" at bounding box center [809, 337] width 325 height 1710
drag, startPoint x: 844, startPoint y: 276, endPoint x: 773, endPoint y: 267, distance: 71.4
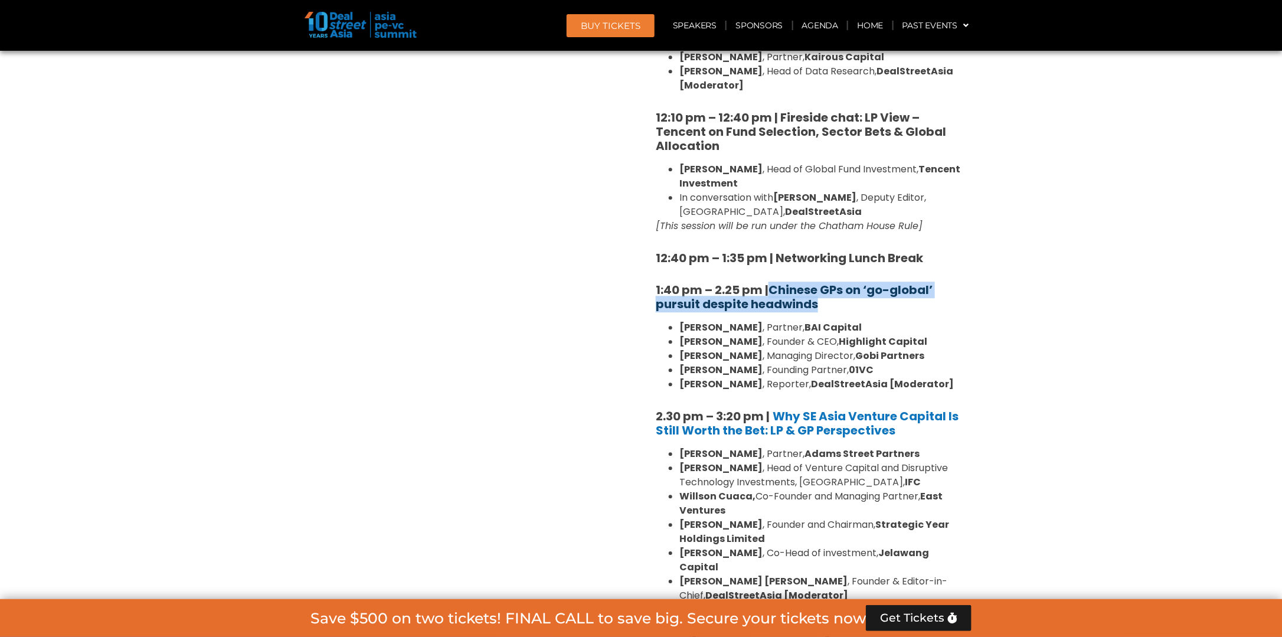
click at [773, 283] on h5 "1:40 pm – 2.25 pm | Chinese GPs on ‘go-global’ pursuit despite headwinds" at bounding box center [809, 297] width 307 height 28
click at [992, 371] on section "Private Equity & Investment Summit Ballroom 1, [DATE] 8:00 am – 9:00 am | Regis…" at bounding box center [641, 391] width 1282 height 1936
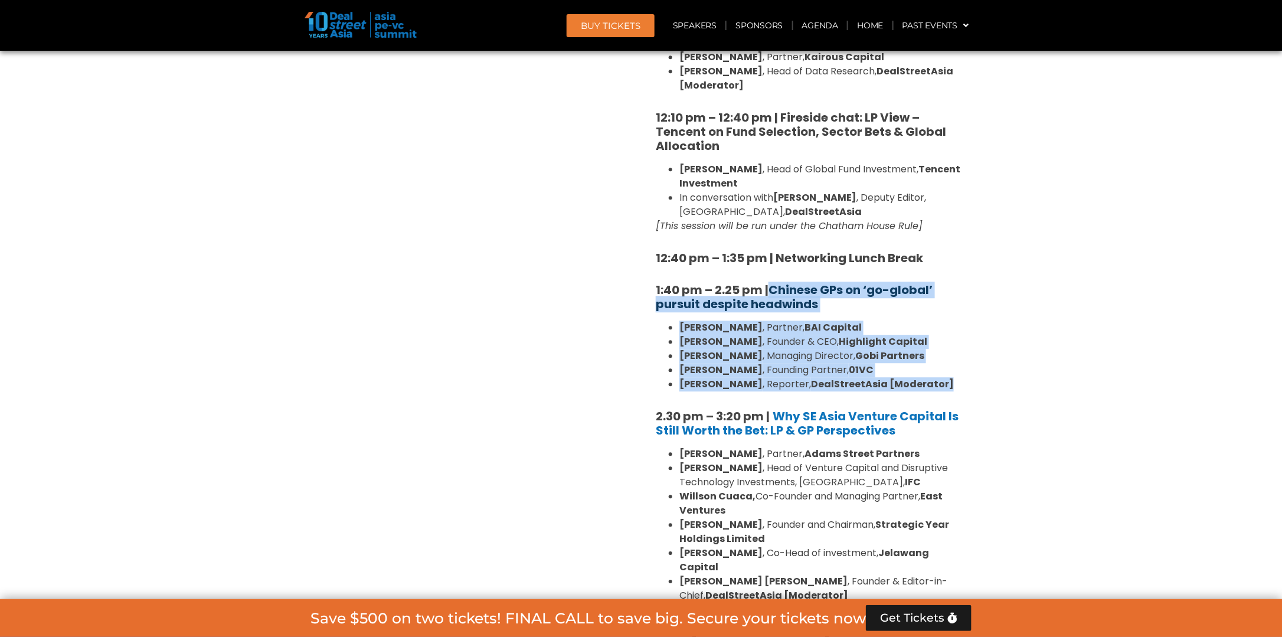
drag, startPoint x: 942, startPoint y: 348, endPoint x: 773, endPoint y: 265, distance: 188.5
click at [773, 265] on div "8:00 am – 9:00 am | Registration & Networking Coffee [Sponsored by Vserve ] 9:0…" at bounding box center [809, 340] width 307 height 1665
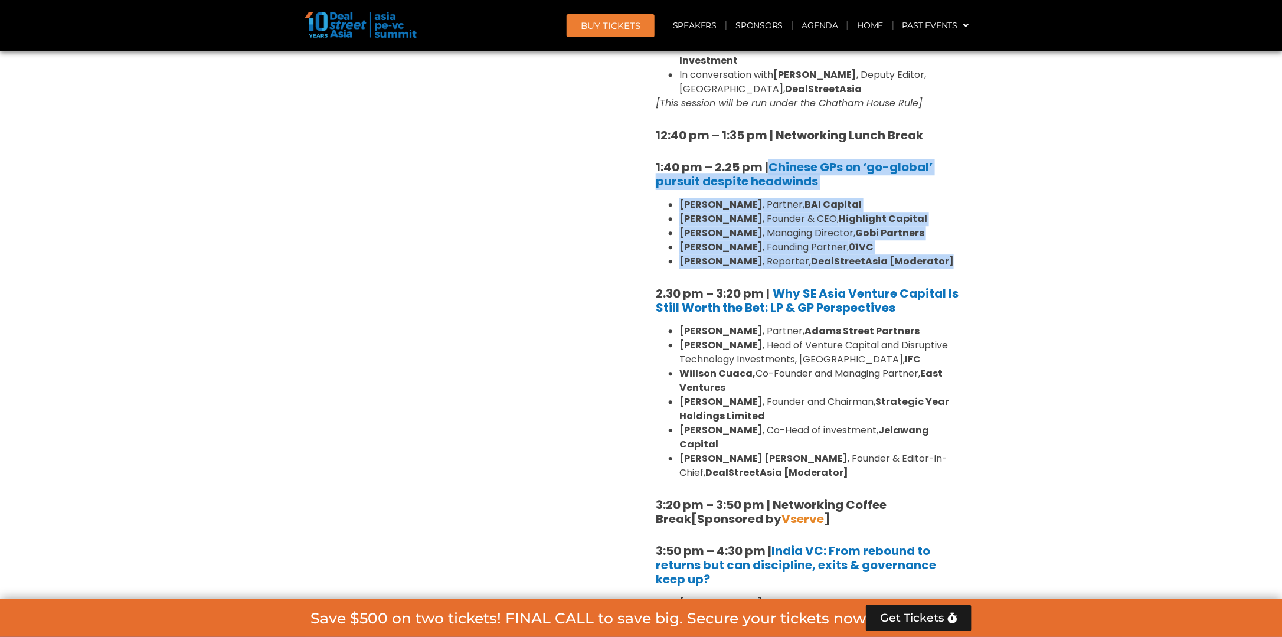
scroll to position [1653, 0]
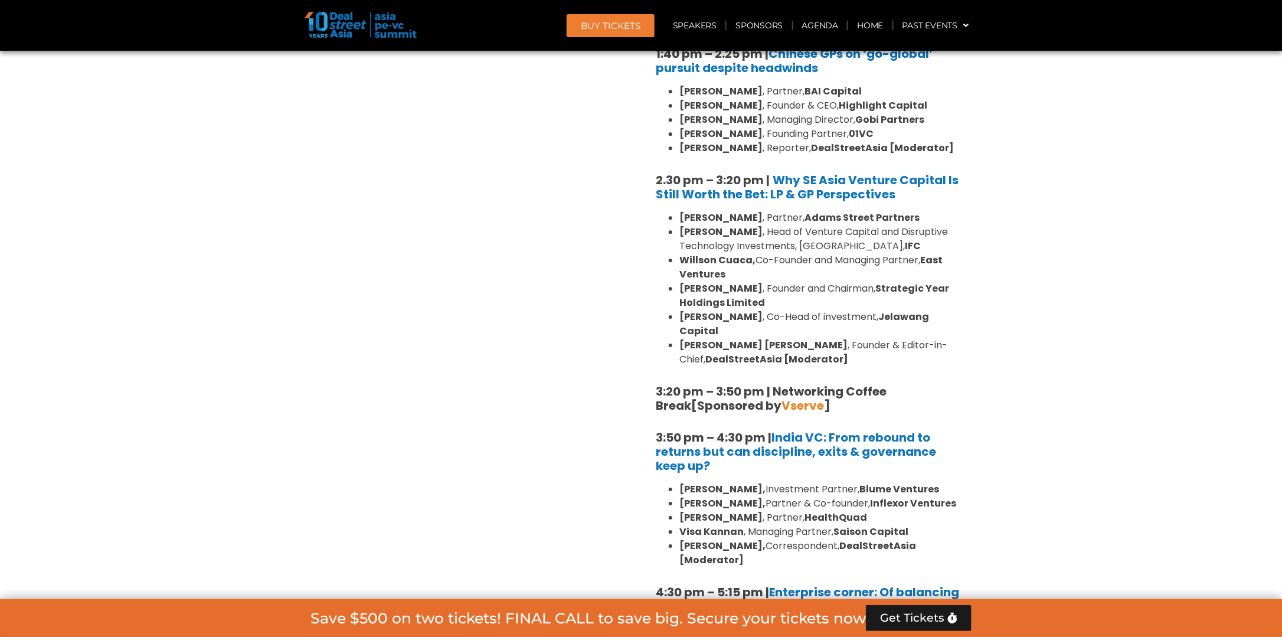
click at [927, 176] on div "8:00 am – 9:00 am | Registration & Networking Coffee [Sponsored by Vserve ] 9:0…" at bounding box center [809, 104] width 307 height 1665
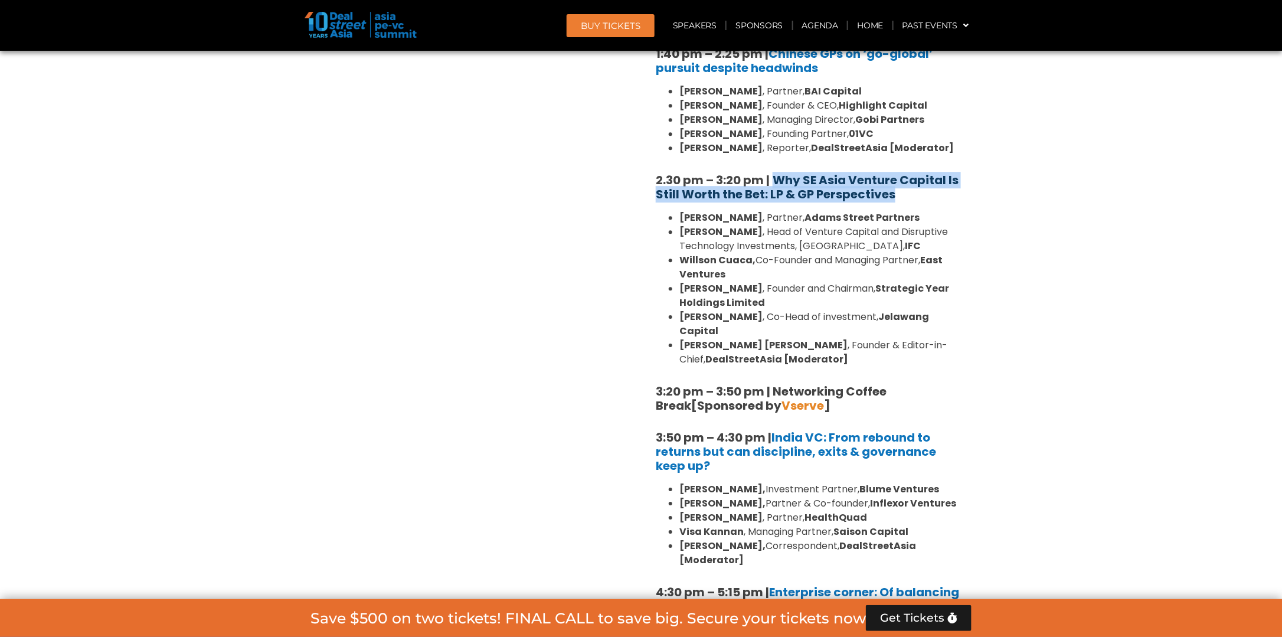
drag, startPoint x: 921, startPoint y: 171, endPoint x: 774, endPoint y: 155, distance: 147.8
click at [774, 173] on h5 "2.30 pm – 3:20 pm | Why SE Asia Venture Capital Is Still Worth the Bet: LP & GP…" at bounding box center [809, 187] width 307 height 28
click at [990, 202] on section "Private Equity & Investment Summit Ballroom 1, [DATE] 8:00 am – 9:00 am | Regis…" at bounding box center [641, 155] width 1282 height 1936
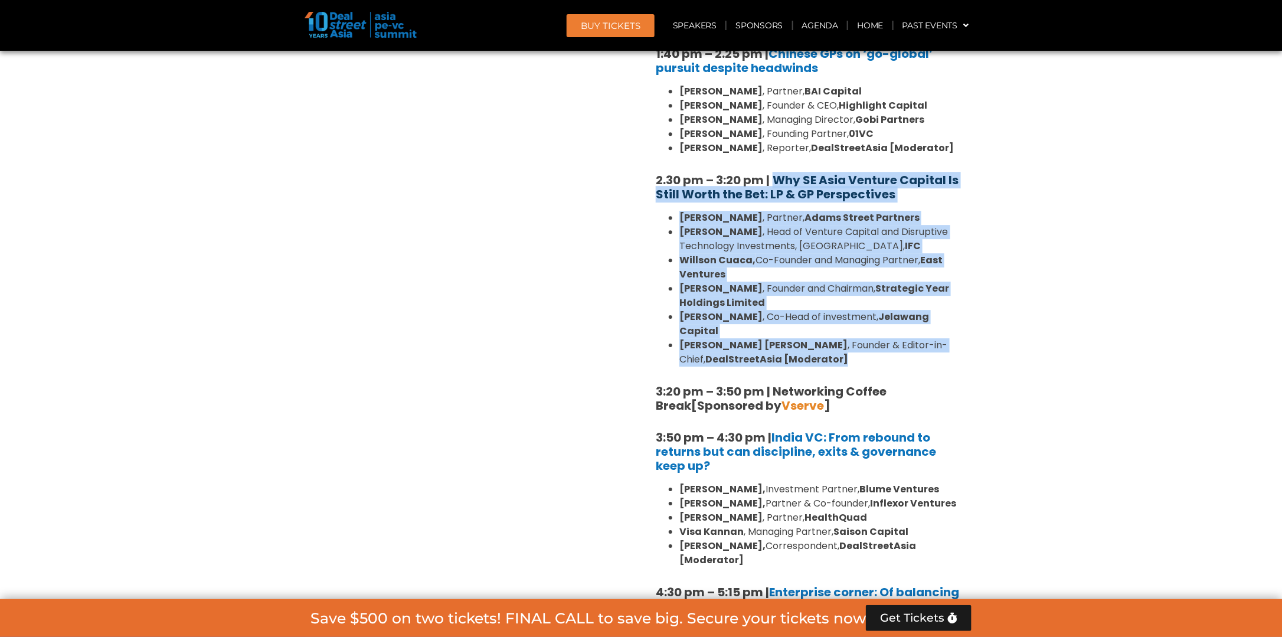
drag, startPoint x: 803, startPoint y: 289, endPoint x: 777, endPoint y: 152, distance: 139.3
click at [777, 152] on div "8:00 am – 9:00 am | Registration & Networking Coffee [Sponsored by Vserve ] 9:0…" at bounding box center [809, 104] width 307 height 1665
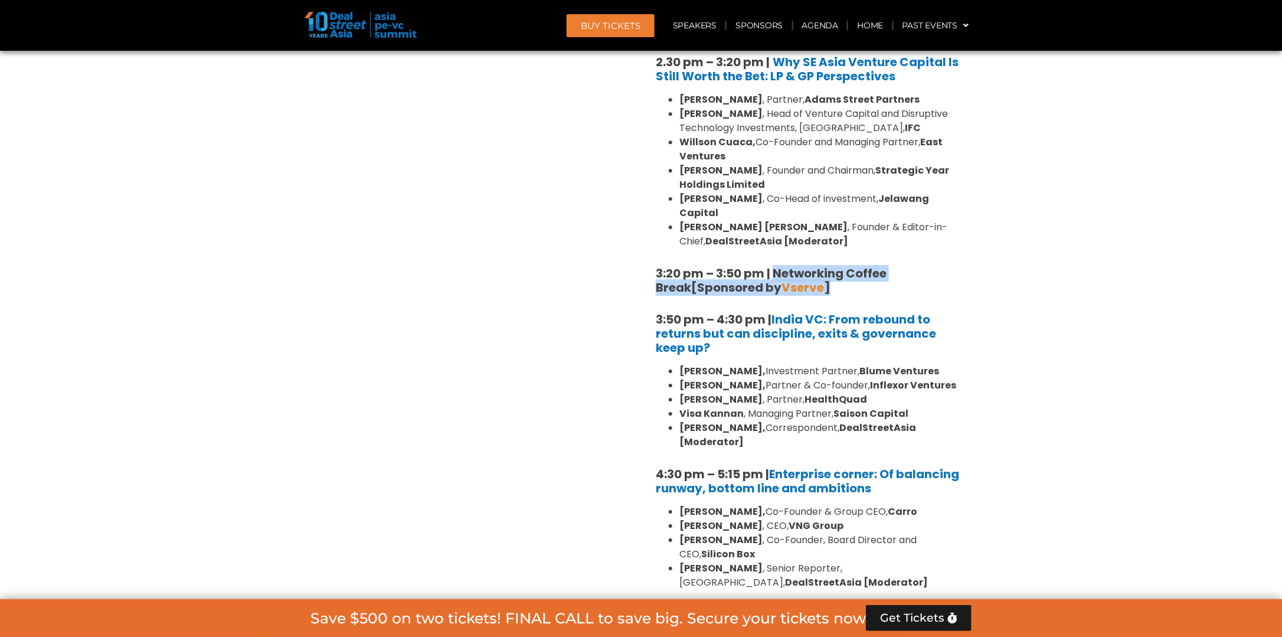
drag, startPoint x: 809, startPoint y: 244, endPoint x: 773, endPoint y: 225, distance: 40.4
click at [773, 266] on h5 "3:20 pm – 3:50 pm | Networking Coffee Break [Sponsored by Vserve ]" at bounding box center [809, 280] width 307 height 28
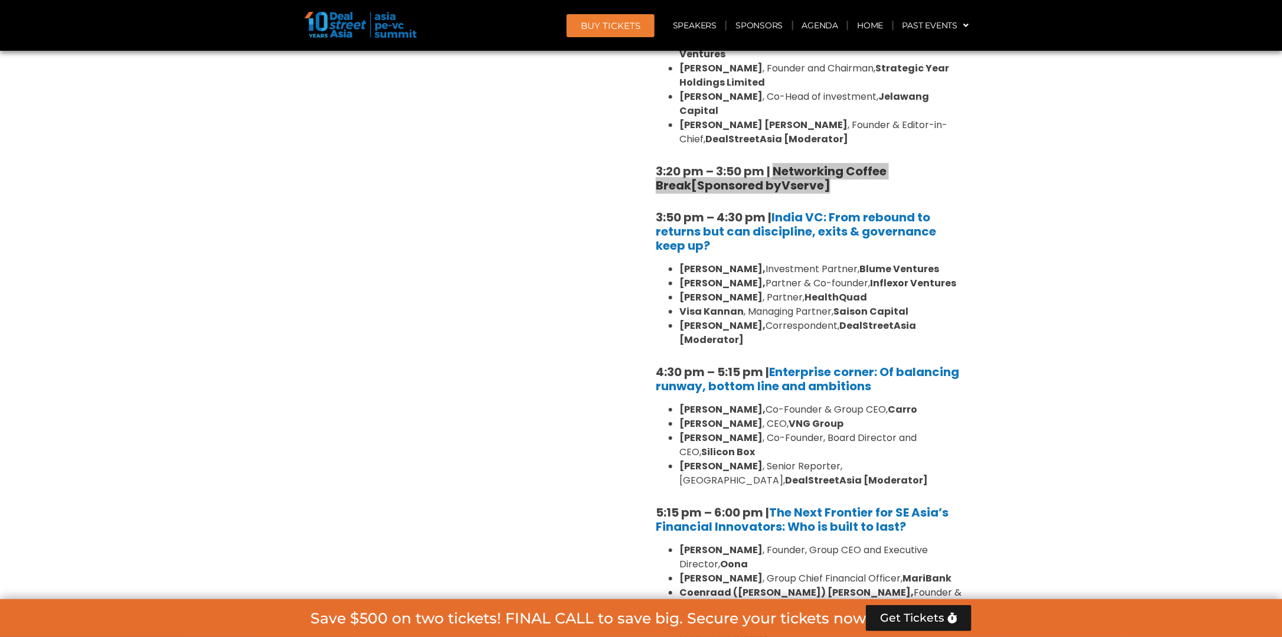
scroll to position [1889, 0]
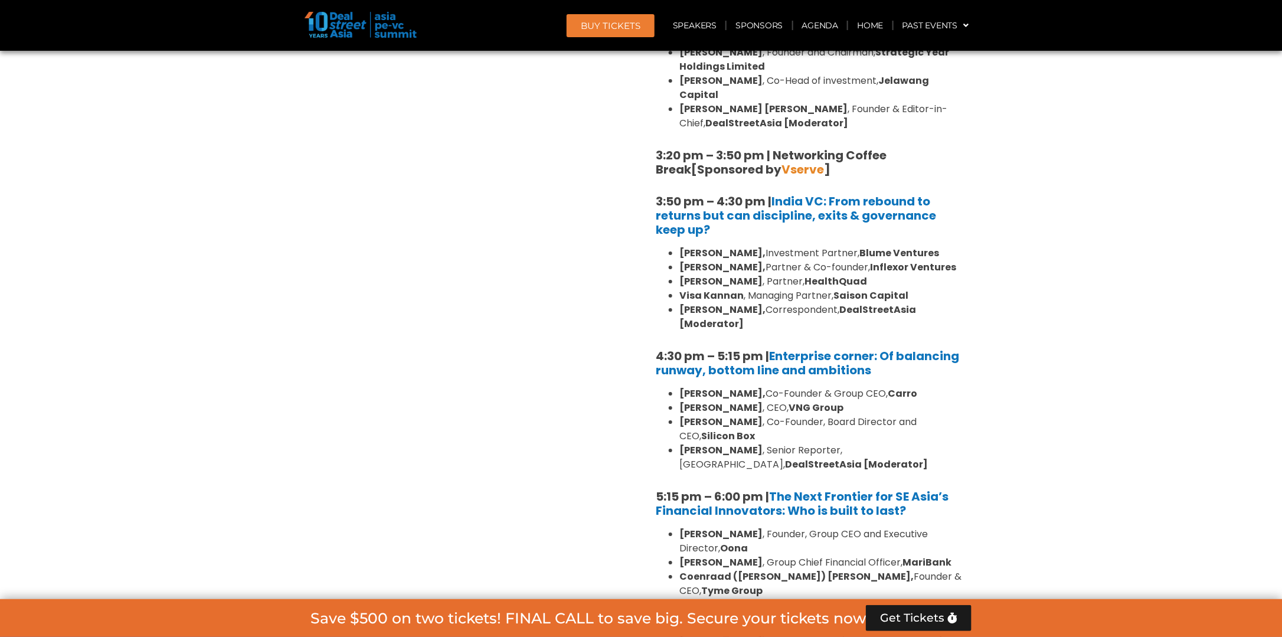
click at [766, 194] on h5 "3:50 pm – 4:30 pm | [GEOGRAPHIC_DATA] VC: From rebound to returns but can disci…" at bounding box center [809, 215] width 307 height 43
drag, startPoint x: 743, startPoint y: 189, endPoint x: 777, endPoint y: 161, distance: 43.6
click at [777, 194] on h5 "3:50 pm – 4:30 pm | [GEOGRAPHIC_DATA] VC: From rebound to returns but can disci…" at bounding box center [809, 215] width 307 height 43
drag, startPoint x: 748, startPoint y: 300, endPoint x: 718, endPoint y: 276, distance: 38.6
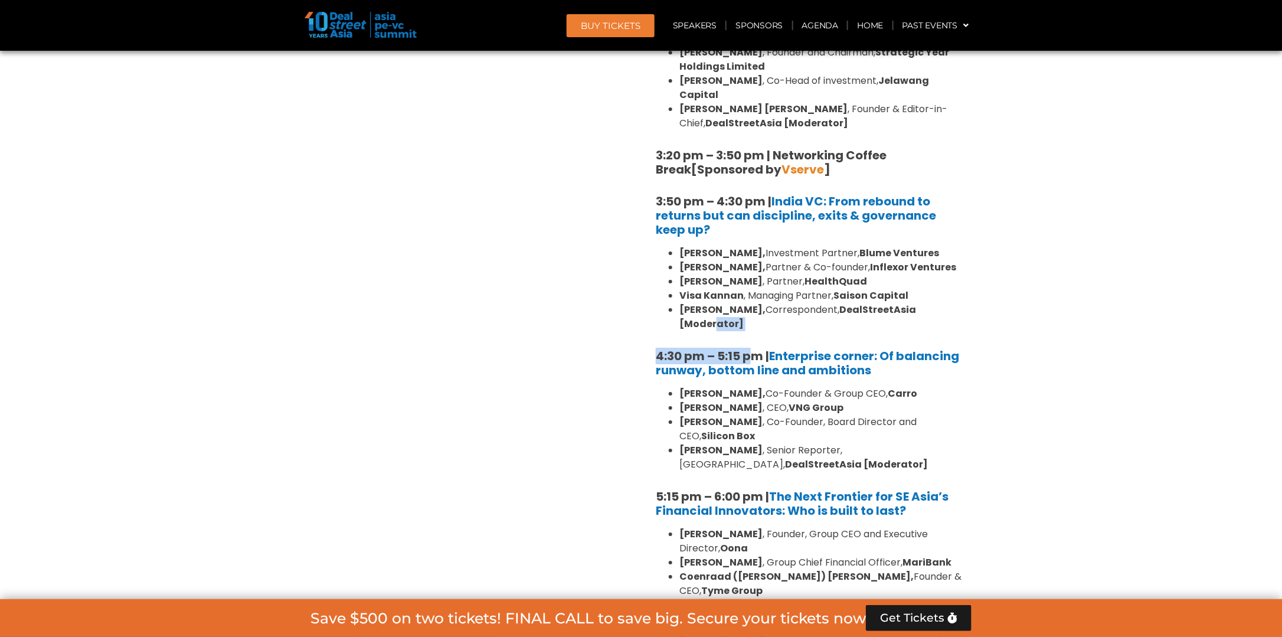
drag, startPoint x: 718, startPoint y: 276, endPoint x: 779, endPoint y: 279, distance: 60.3
click at [779, 303] on li "[PERSON_NAME], Correspondent, DealStreetAsia [Moderator]" at bounding box center [820, 317] width 283 height 28
click at [770, 303] on li "[PERSON_NAME], Correspondent, DealStreetAsia [Moderator]" at bounding box center [820, 317] width 283 height 28
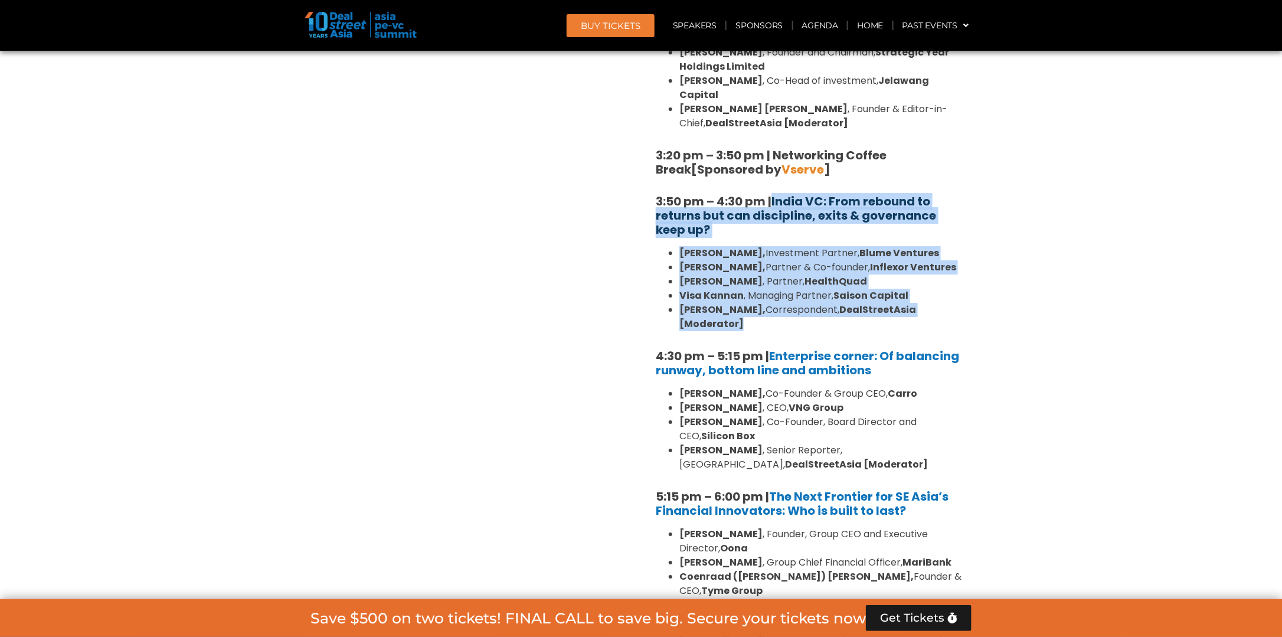
drag, startPoint x: 754, startPoint y: 282, endPoint x: 777, endPoint y: 155, distance: 129.0
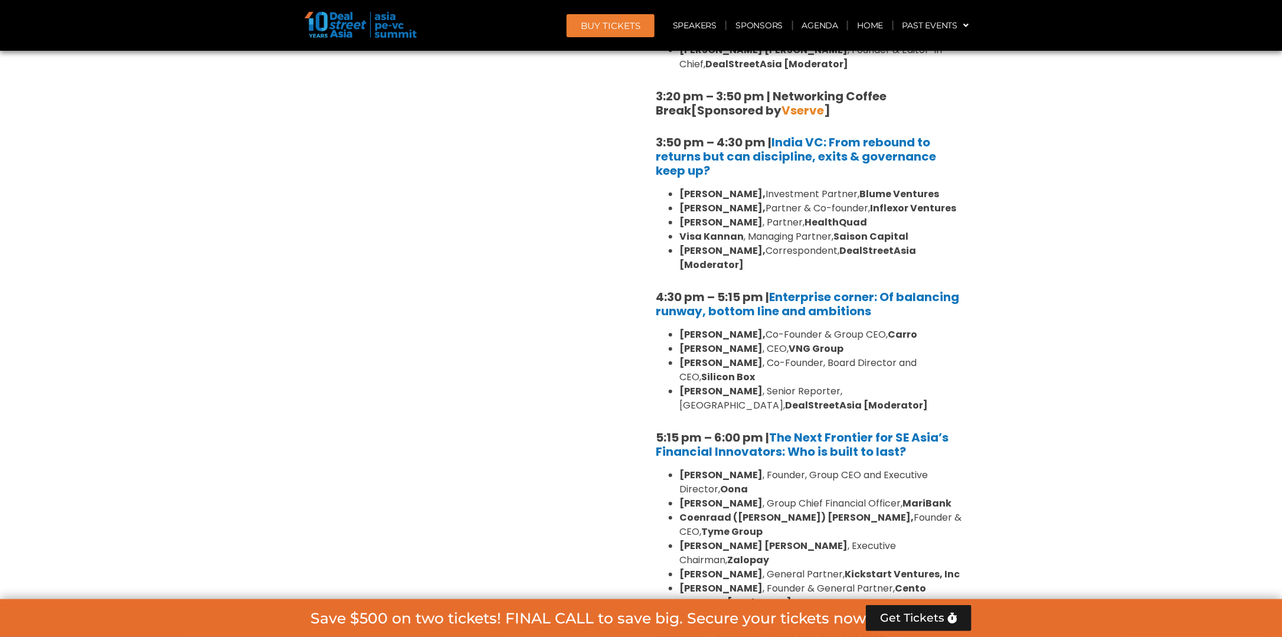
drag, startPoint x: 897, startPoint y: 263, endPoint x: 896, endPoint y: 269, distance: 6.0
click at [897, 290] on h5 "4:30 pm – 5:15 pm | Enterprise corner: Of balancing runway, bottom line and amb…" at bounding box center [809, 304] width 307 height 28
drag, startPoint x: 891, startPoint y: 274, endPoint x: 778, endPoint y: 256, distance: 114.9
click at [773, 290] on h5 "4:30 pm – 5:15 pm | Enterprise corner: Of balancing runway, bottom line and amb…" at bounding box center [809, 304] width 307 height 28
click at [848, 384] on li "[PERSON_NAME] , Senior Reporter, [GEOGRAPHIC_DATA], DealStreetAsia [Moderator]" at bounding box center [820, 398] width 283 height 28
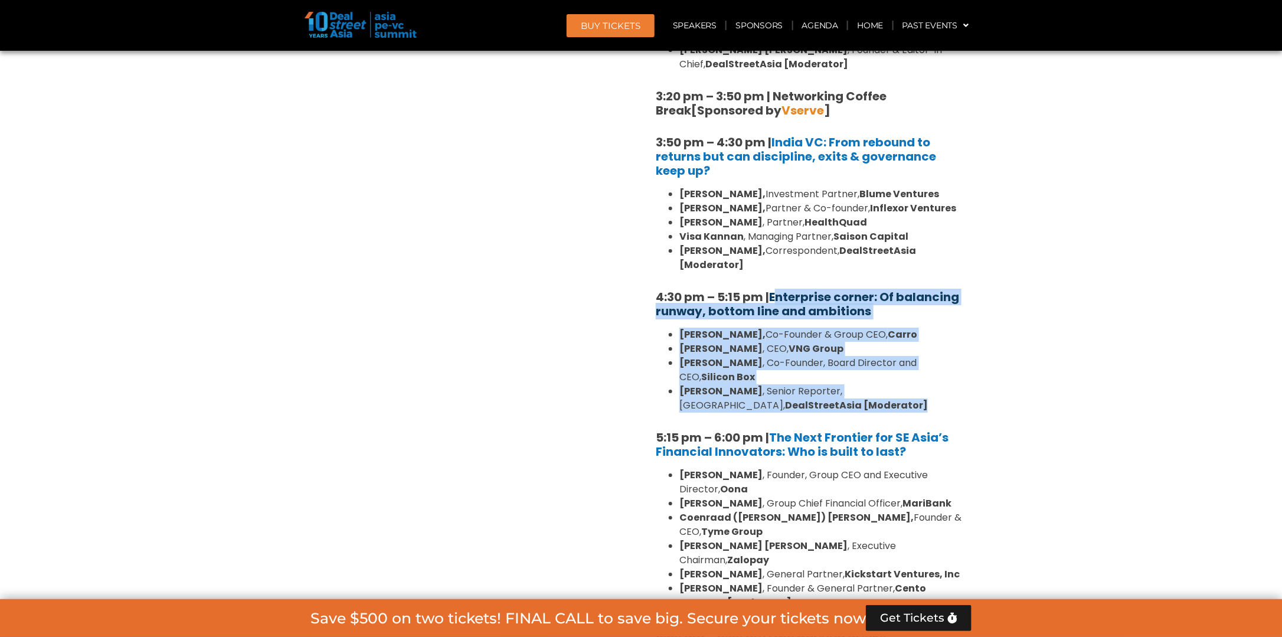
drag, startPoint x: 849, startPoint y: 352, endPoint x: 775, endPoint y: 250, distance: 126.0
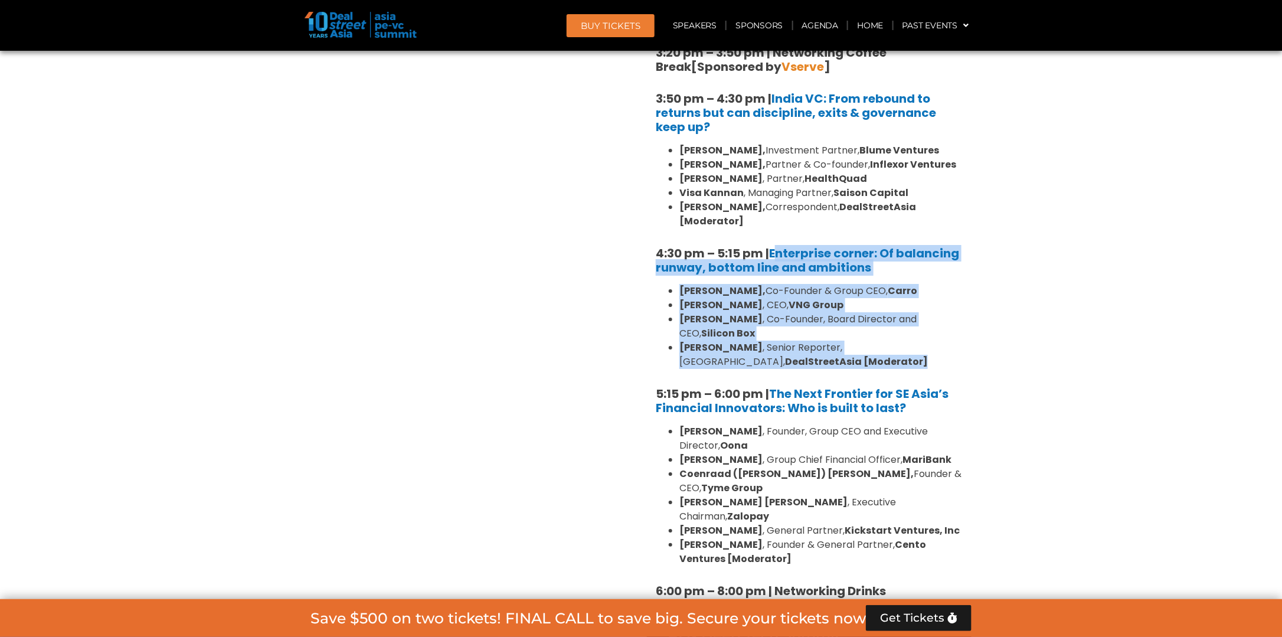
scroll to position [2007, 0]
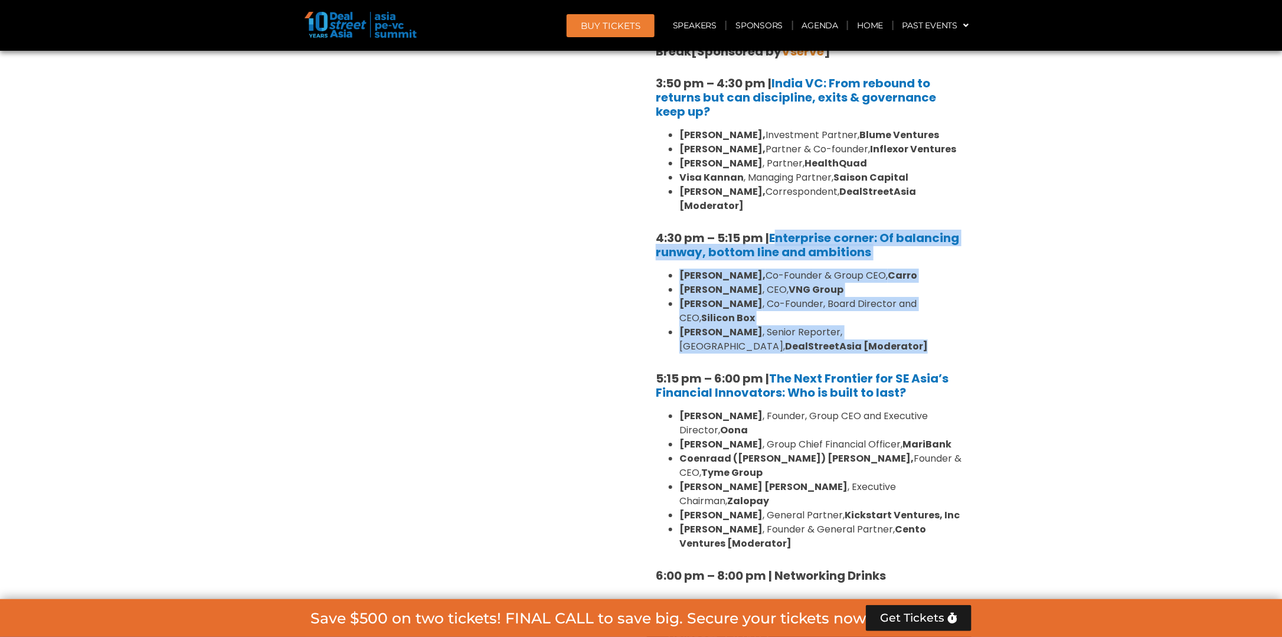
drag, startPoint x: 954, startPoint y: 352, endPoint x: 926, endPoint y: 338, distance: 31.4
click at [954, 409] on li "[PERSON_NAME] , Founder, Group CEO and Executive Director, Oona" at bounding box center [820, 423] width 283 height 28
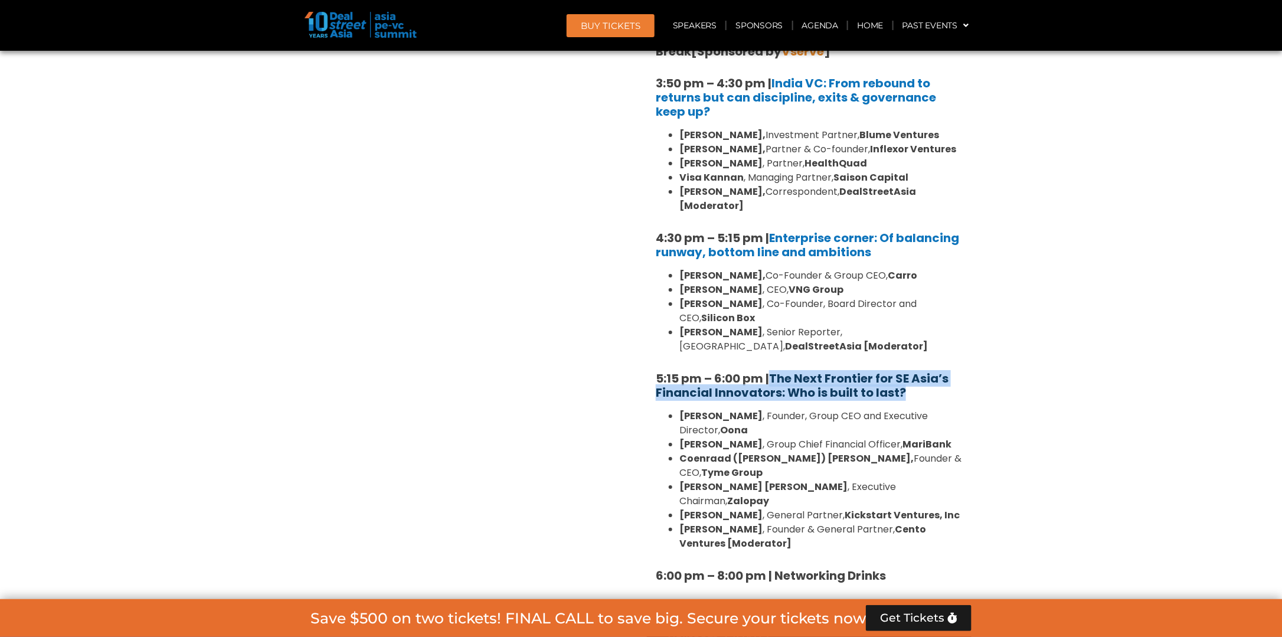
drag, startPoint x: 908, startPoint y: 334, endPoint x: 774, endPoint y: 318, distance: 134.9
click at [774, 371] on h5 "5:15 pm – 6:00 pm | The Next Frontier for SE Asia’s Financial Innovators: Who i…" at bounding box center [809, 385] width 307 height 28
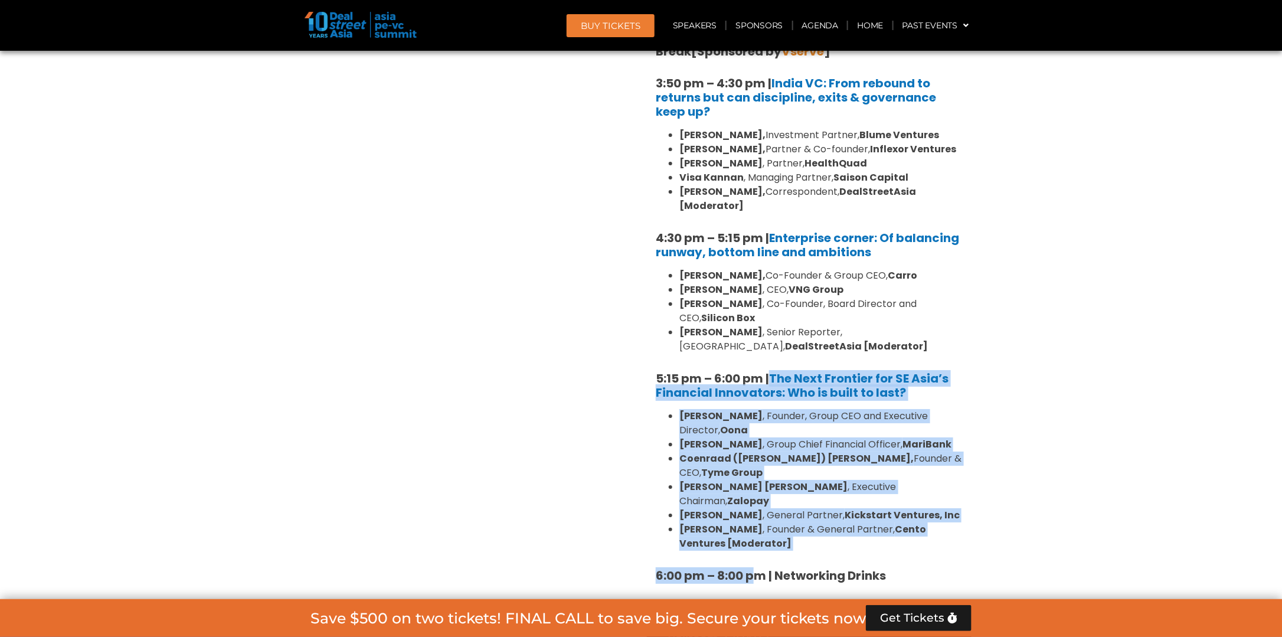
drag, startPoint x: 754, startPoint y: 466, endPoint x: 772, endPoint y: 306, distance: 161.0
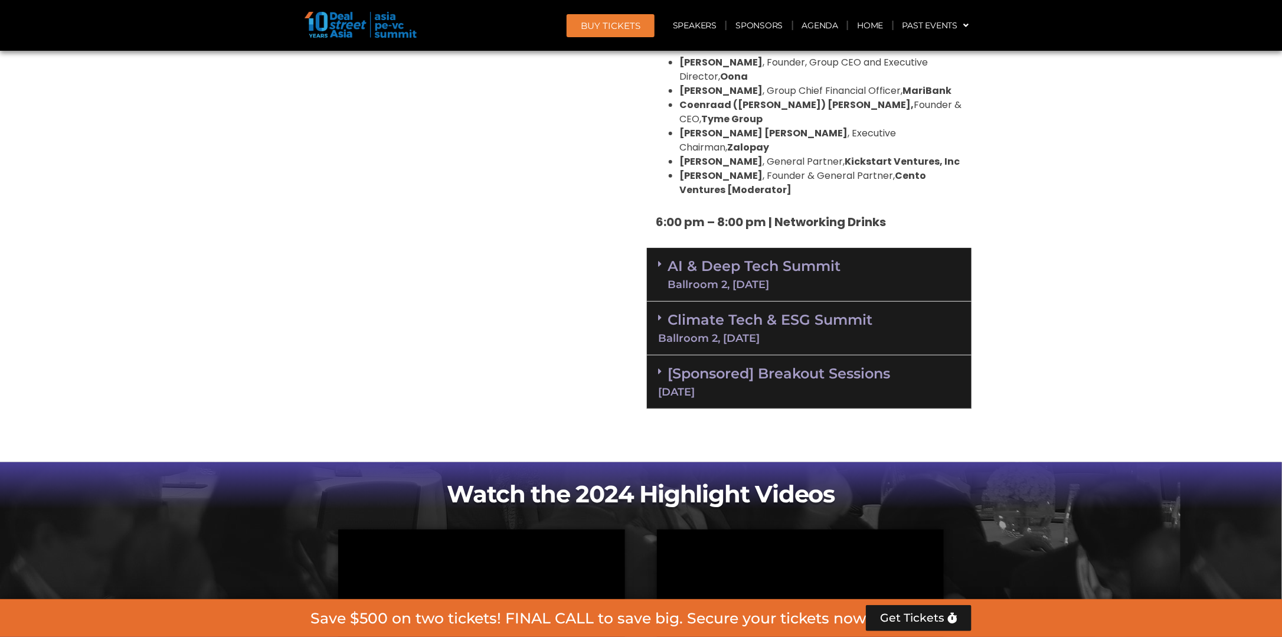
scroll to position [2361, 0]
click at [660, 259] on icon at bounding box center [660, 263] width 4 height 9
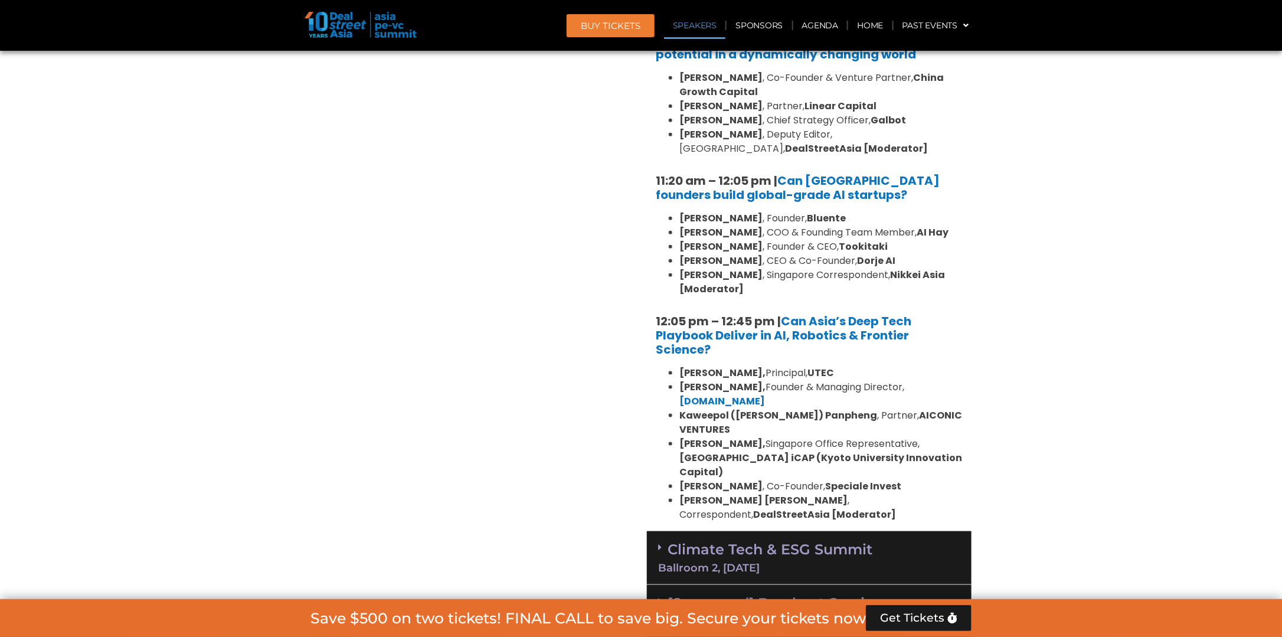
scroll to position [3069, 0]
